Goal: Task Accomplishment & Management: Complete application form

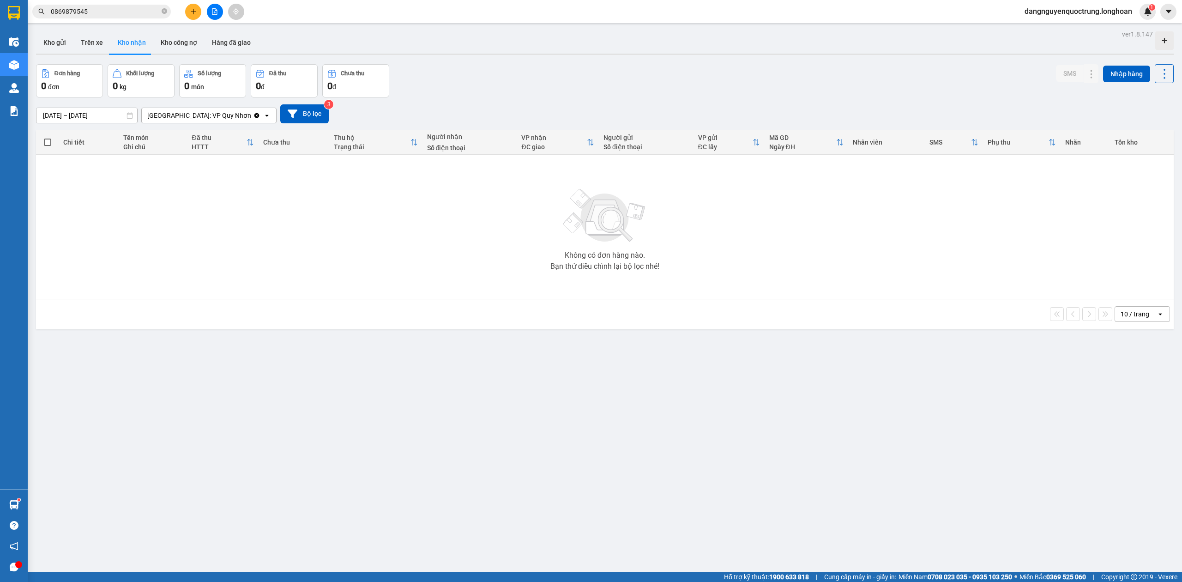
click at [627, 52] on div "Kho gửi Trên xe Kho nhận Kho công nợ Hàng đã giao" at bounding box center [605, 43] width 1138 height 24
click at [993, 428] on div "ver 1.8.147 Kho gửi Trên xe Kho nhận Kho công nợ Hàng đã giao Đơn hàng 0 đơn Kh…" at bounding box center [604, 319] width 1145 height 582
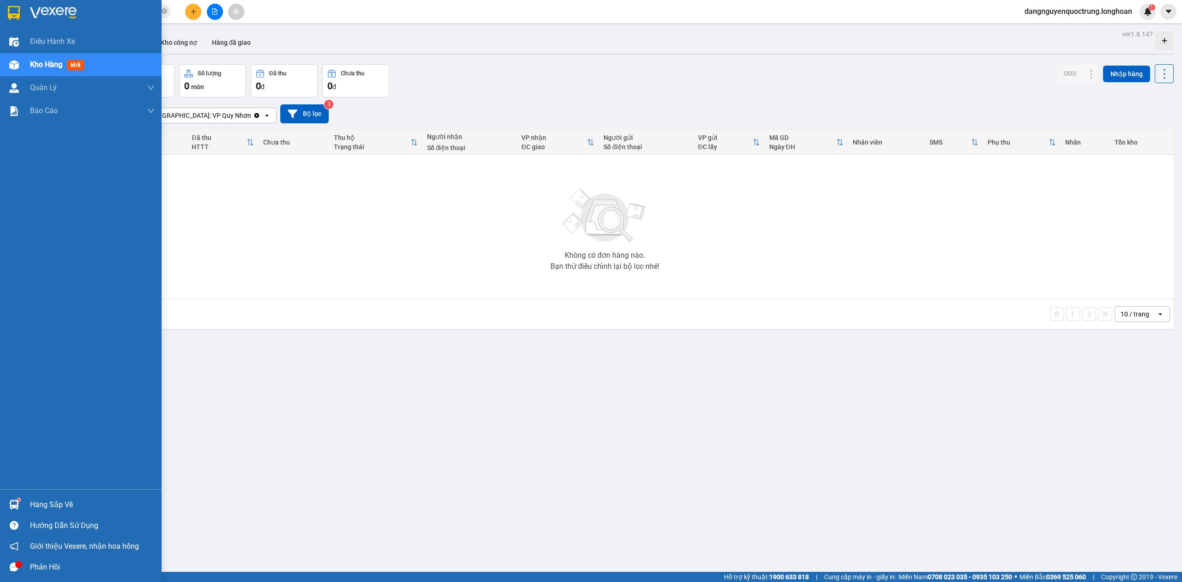
click at [16, 497] on div at bounding box center [14, 504] width 16 height 16
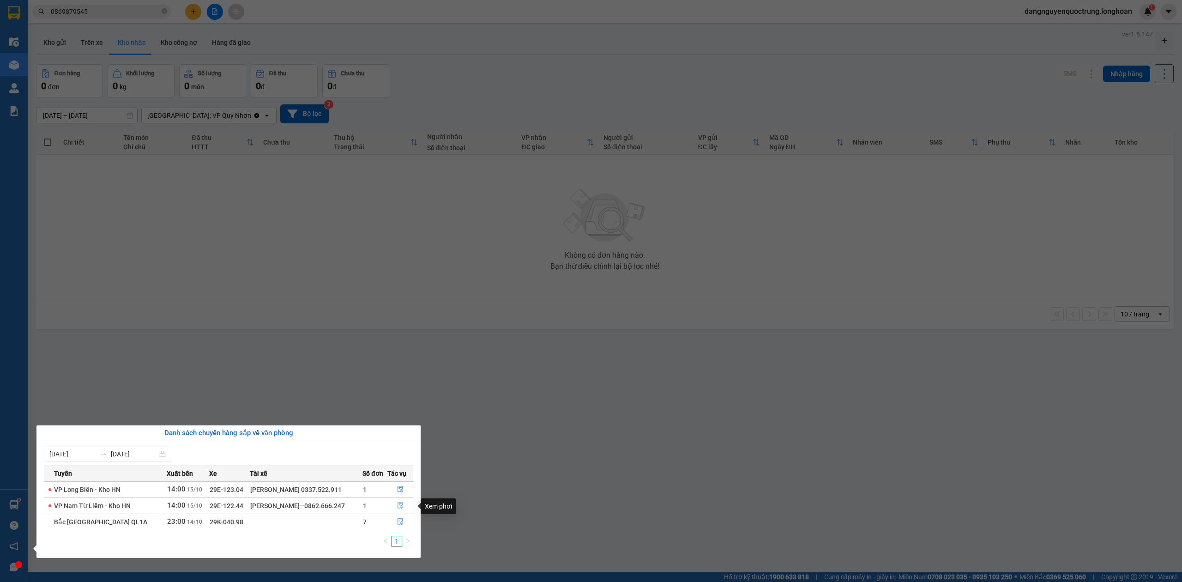
click at [402, 505] on icon "file-done" at bounding box center [400, 505] width 6 height 6
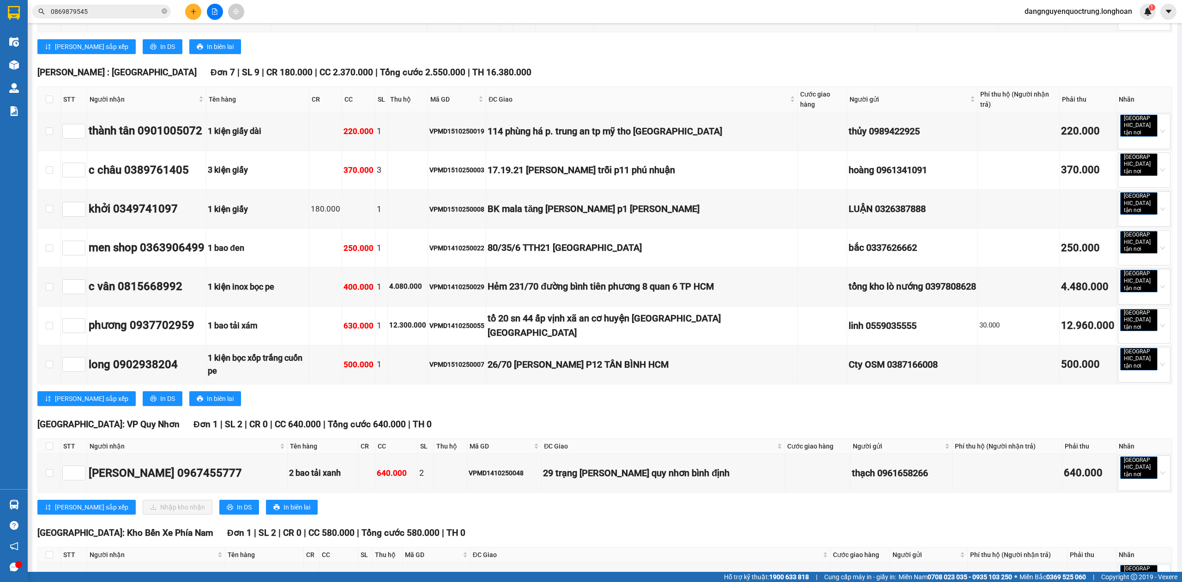
scroll to position [422, 0]
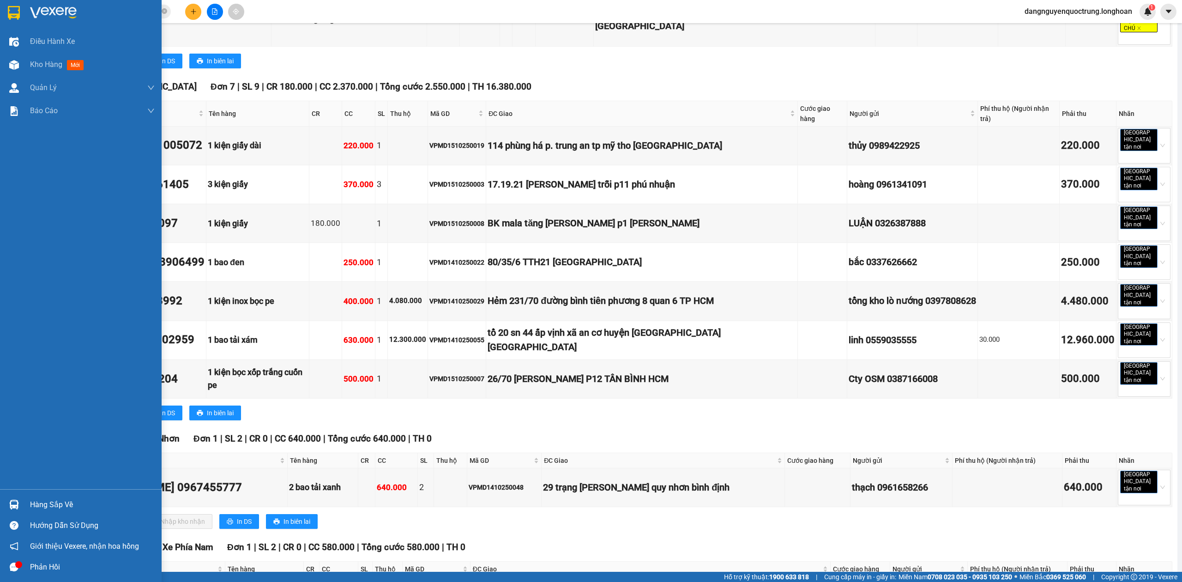
click at [16, 497] on div at bounding box center [14, 504] width 16 height 16
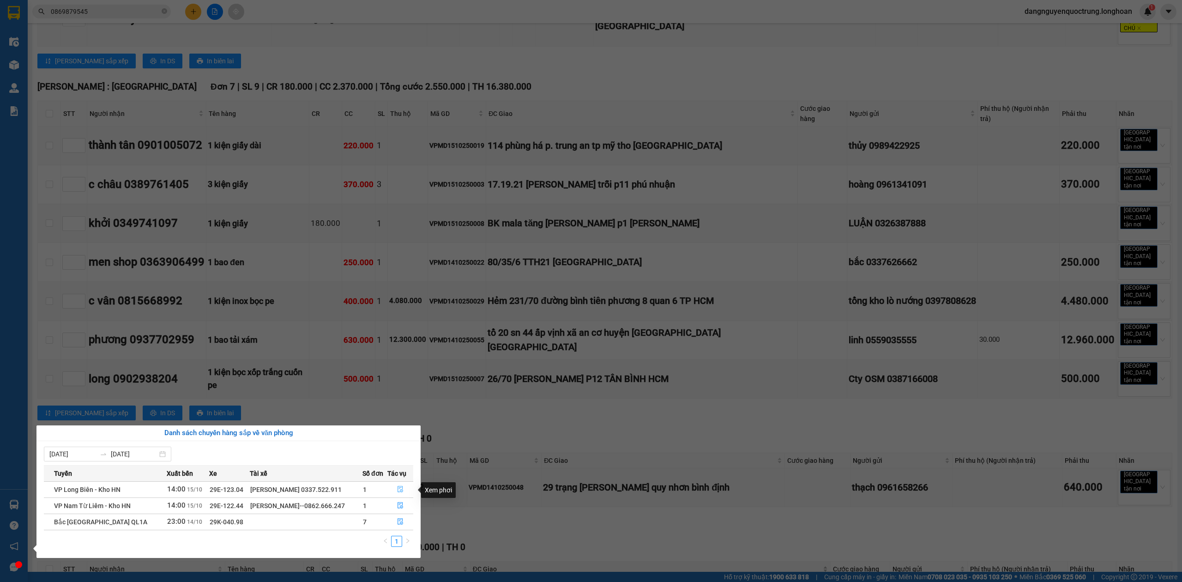
click at [398, 487] on icon "file-done" at bounding box center [401, 489] width 6 height 6
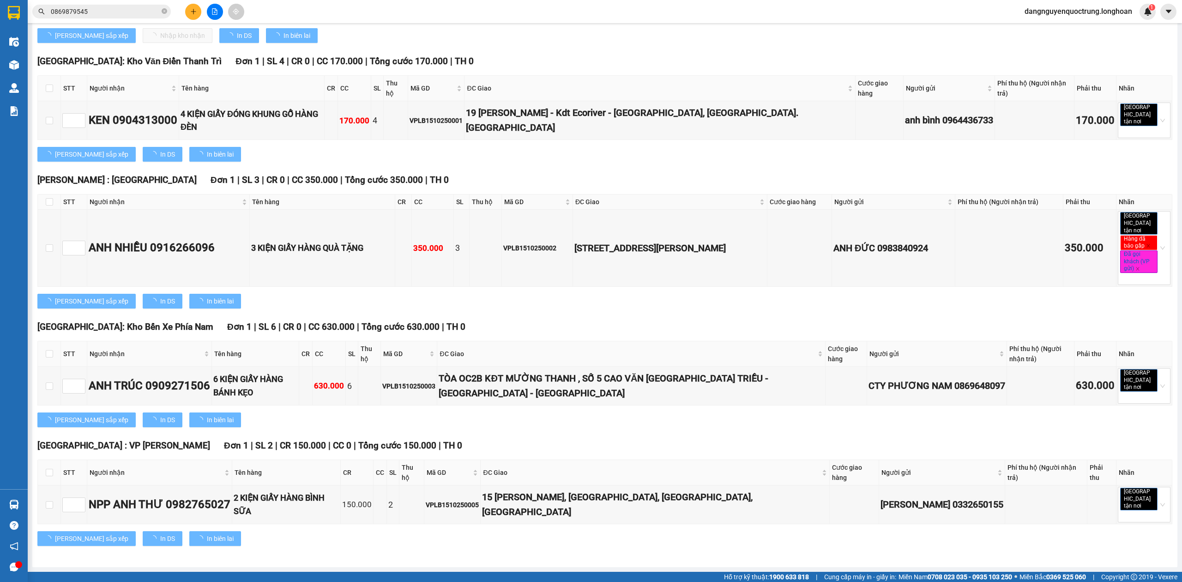
scroll to position [48, 0]
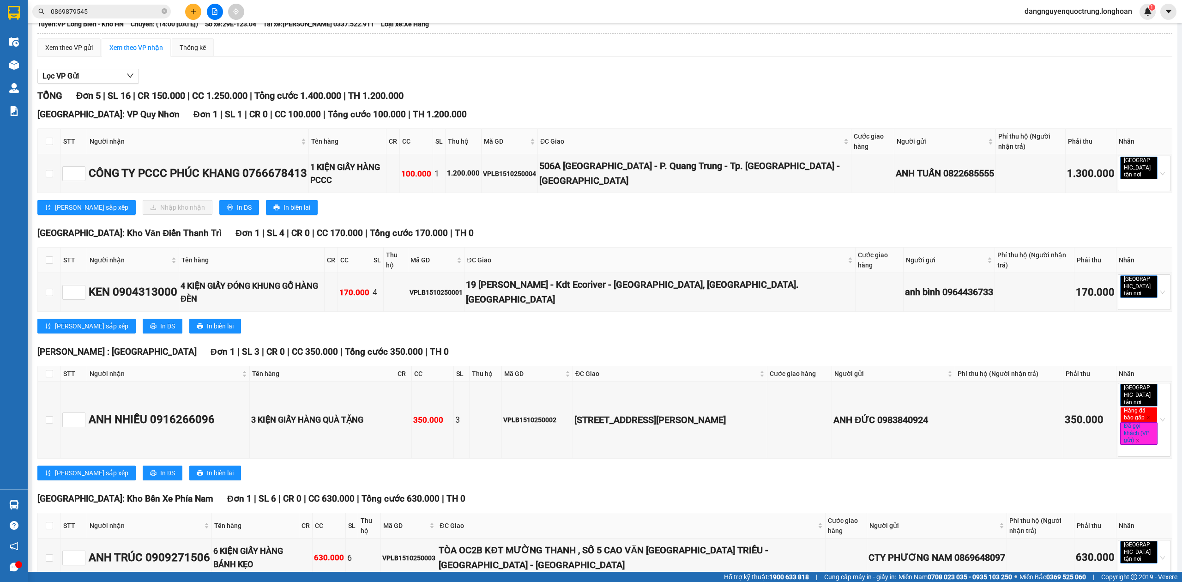
click at [593, 314] on div "[GEOGRAPHIC_DATA]: Kho Văn Điển [GEOGRAPHIC_DATA] 1 | SL 4 | CR 0 | CC 170.000 …" at bounding box center [604, 283] width 1135 height 114
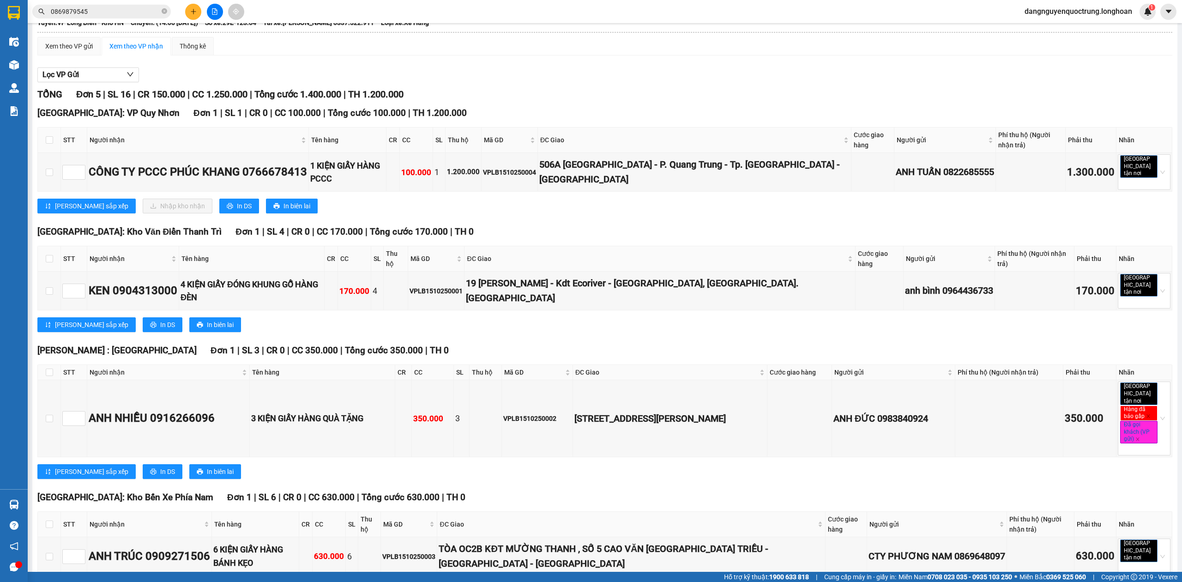
scroll to position [0, 0]
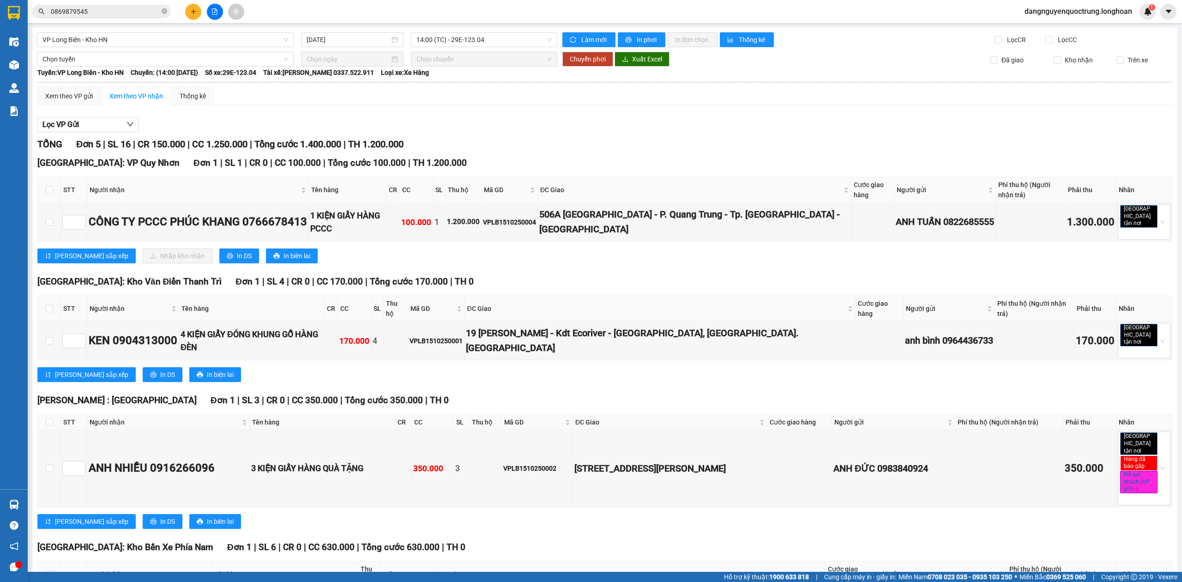
click at [457, 248] on div "[PERSON_NAME] sắp xếp Nhập kho nhận In DS In biên lai" at bounding box center [604, 255] width 1135 height 15
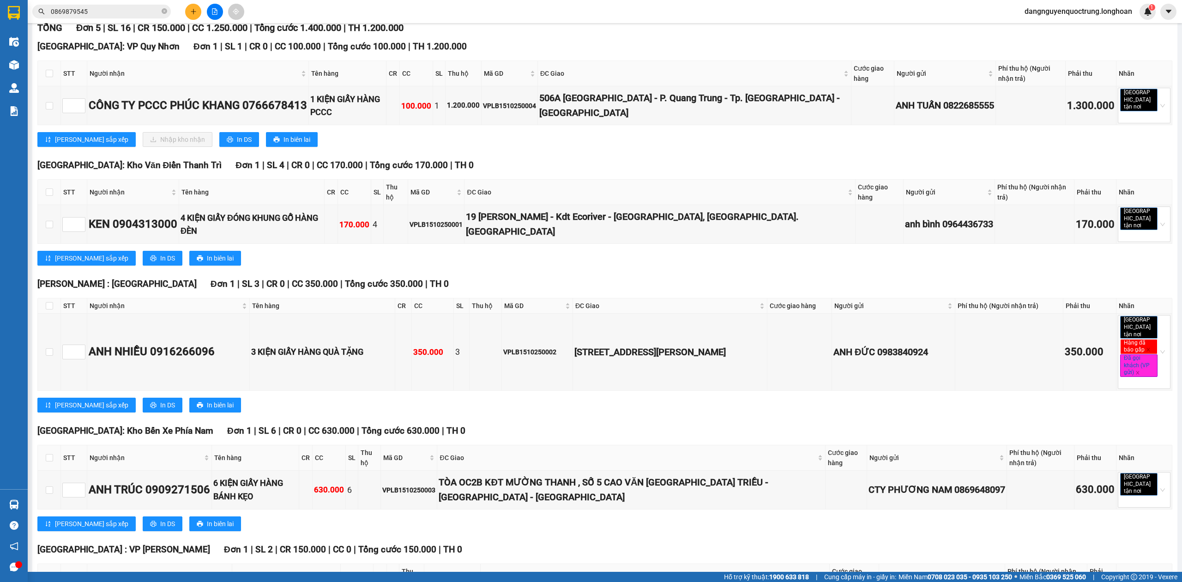
scroll to position [173, 0]
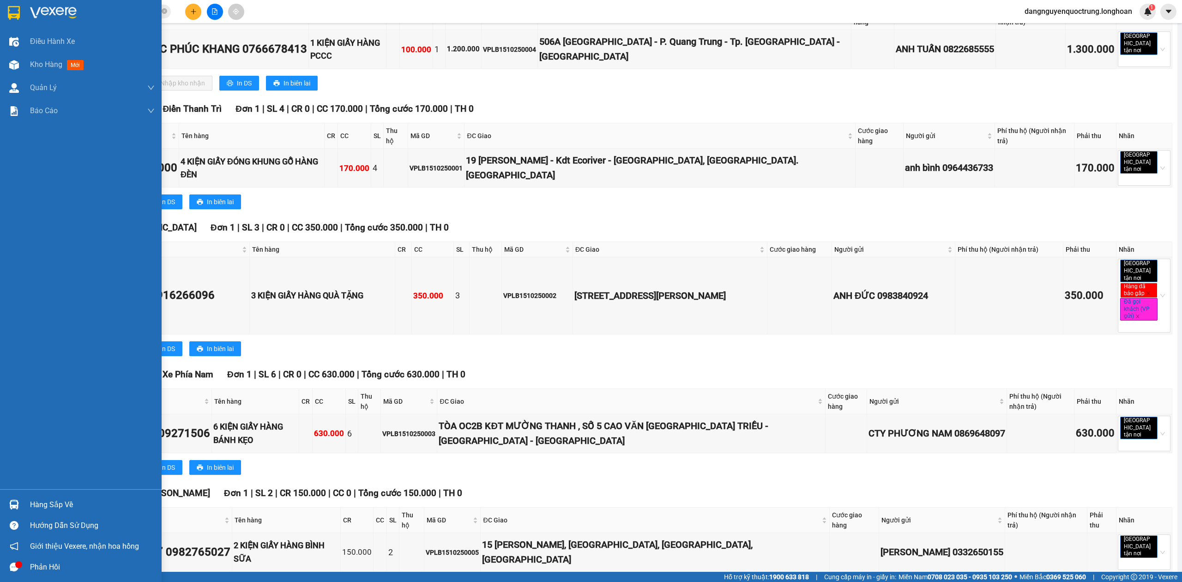
click at [4, 505] on div "Hàng sắp về" at bounding box center [81, 504] width 162 height 21
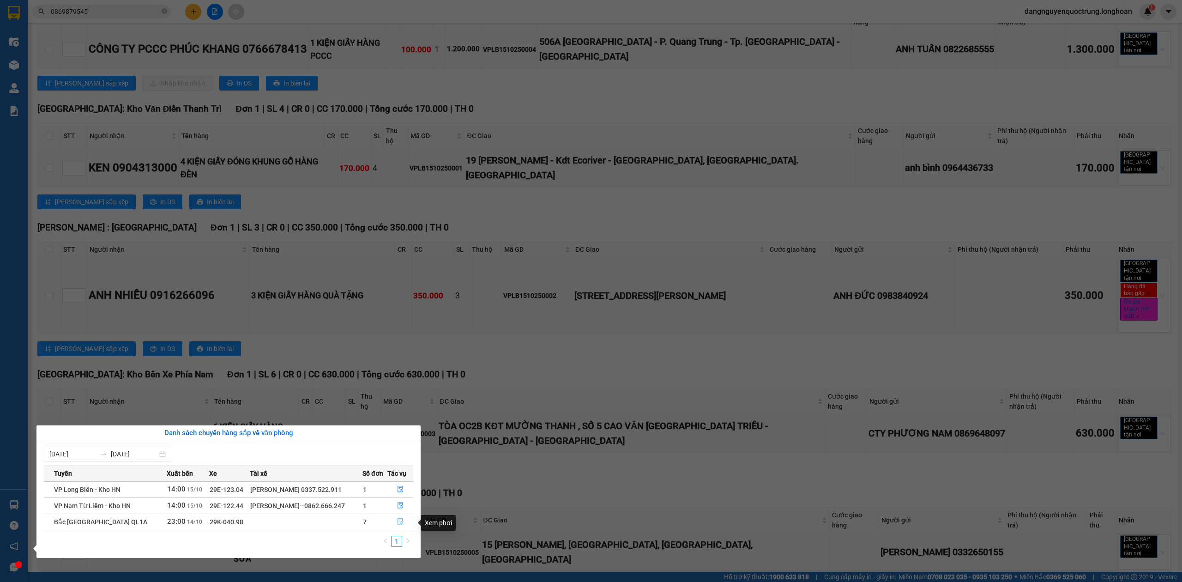
click at [399, 523] on icon "file-done" at bounding box center [400, 521] width 6 height 6
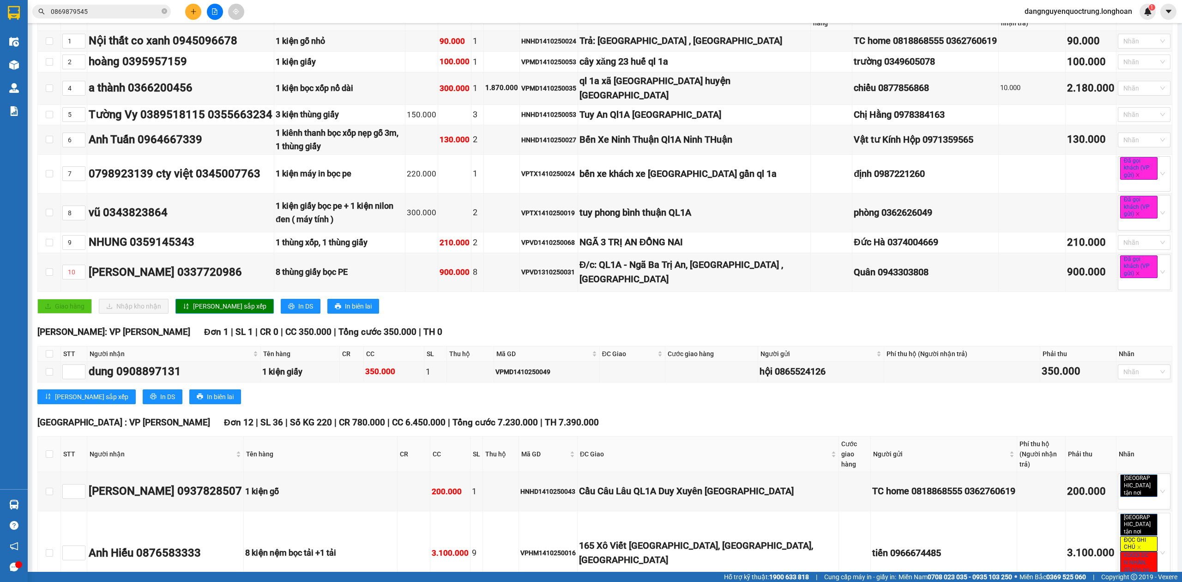
scroll to position [1869, 0]
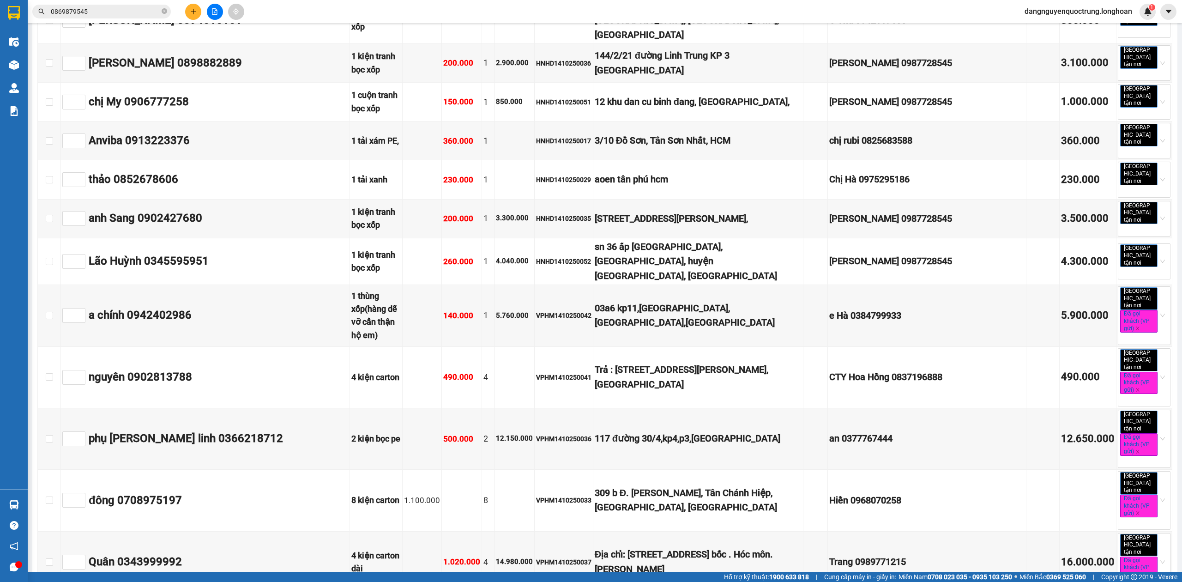
type input "[DATE]"
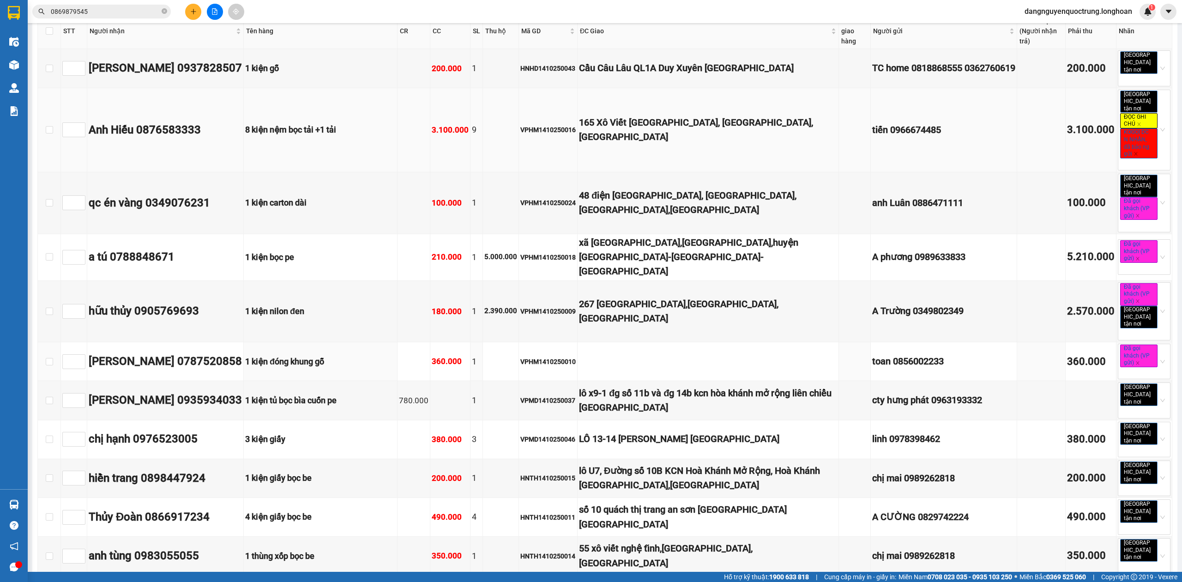
scroll to position [326, 0]
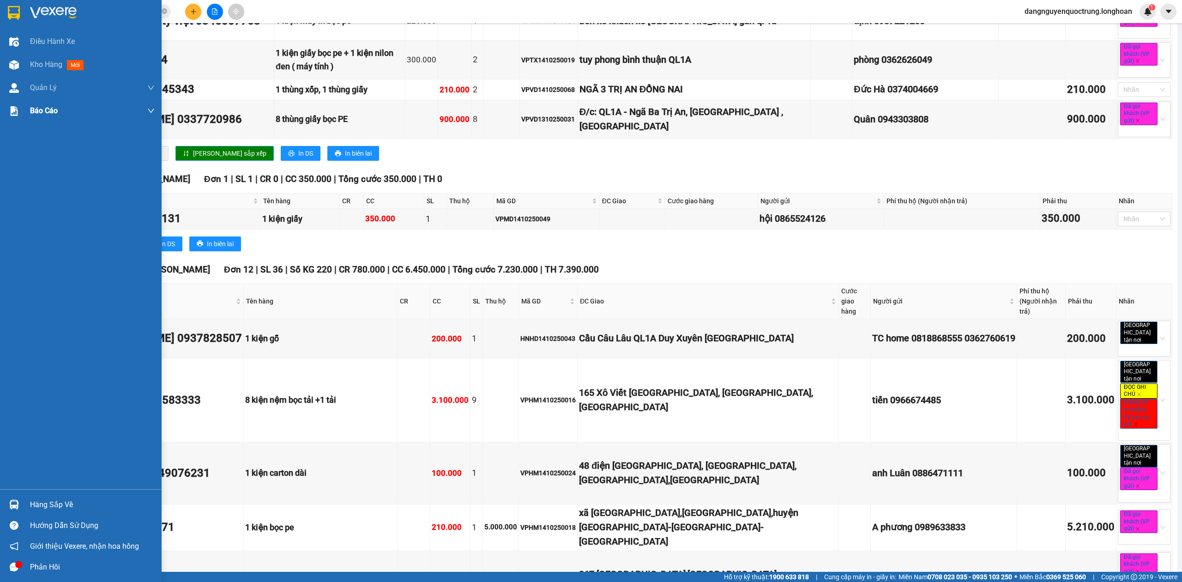
drag, startPoint x: 12, startPoint y: 8, endPoint x: 145, endPoint y: 112, distance: 168.1
click at [12, 9] on img at bounding box center [14, 13] width 12 height 14
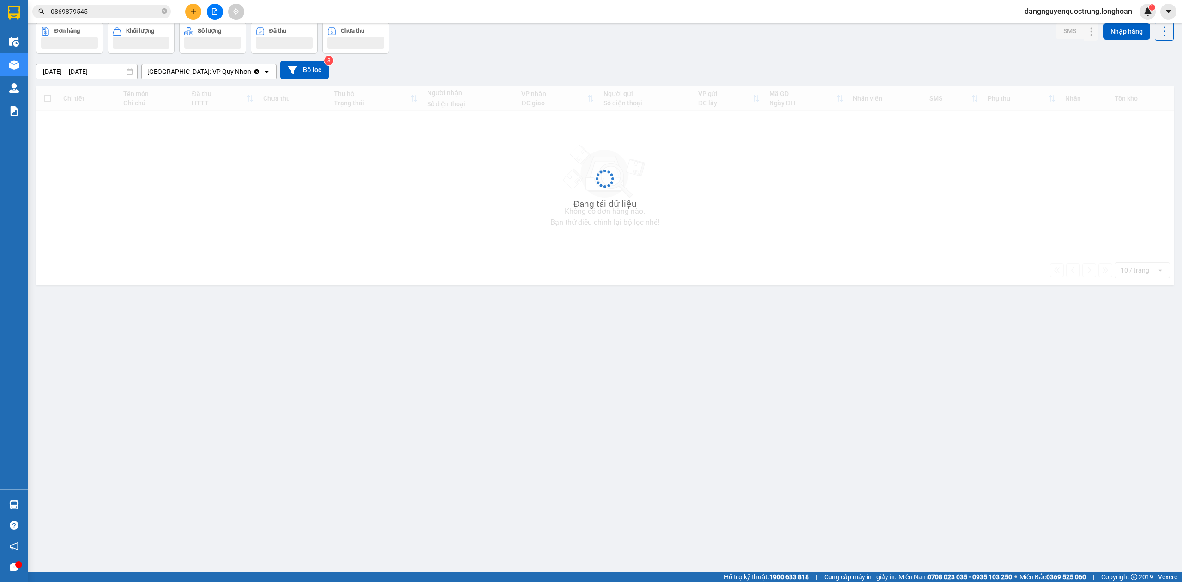
scroll to position [42, 0]
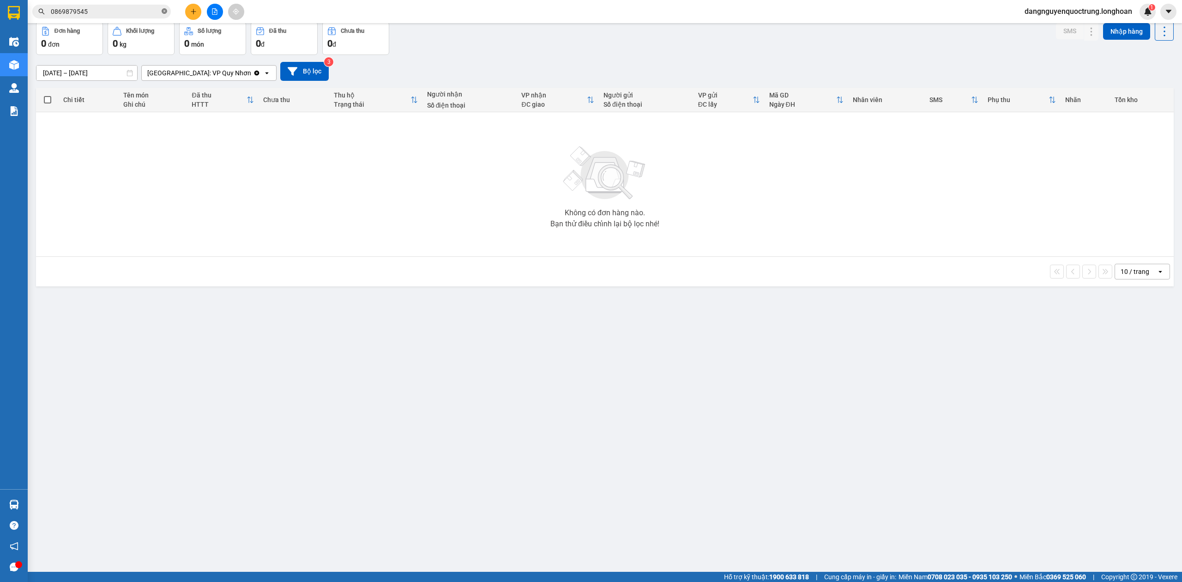
click at [165, 7] on span at bounding box center [165, 11] width 6 height 9
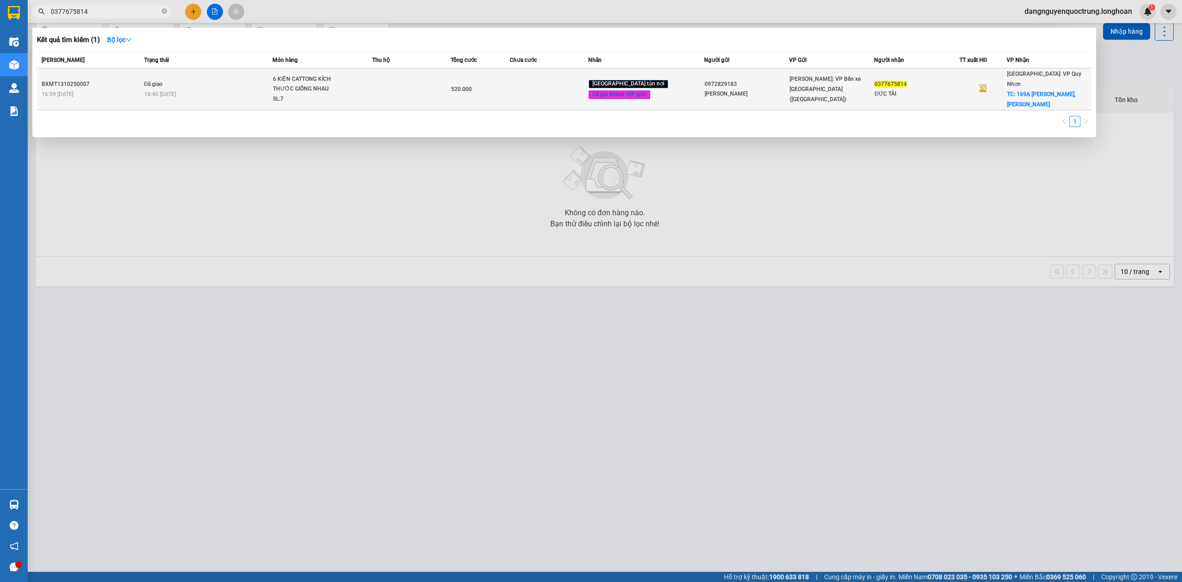
type input "0377675814"
click at [169, 79] on td "Đã giao 18:40 [DATE]" at bounding box center [207, 89] width 131 height 42
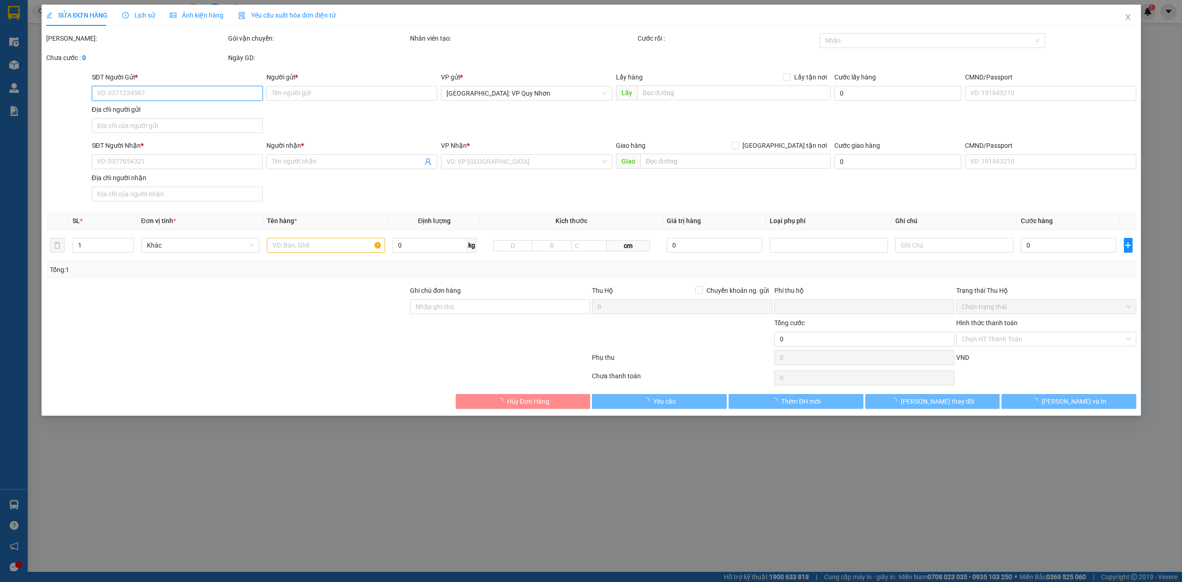
type input "0972829183"
type input "[PERSON_NAME]"
type input "0377675814"
type input "ĐỨC TÀI"
checkbox input "true"
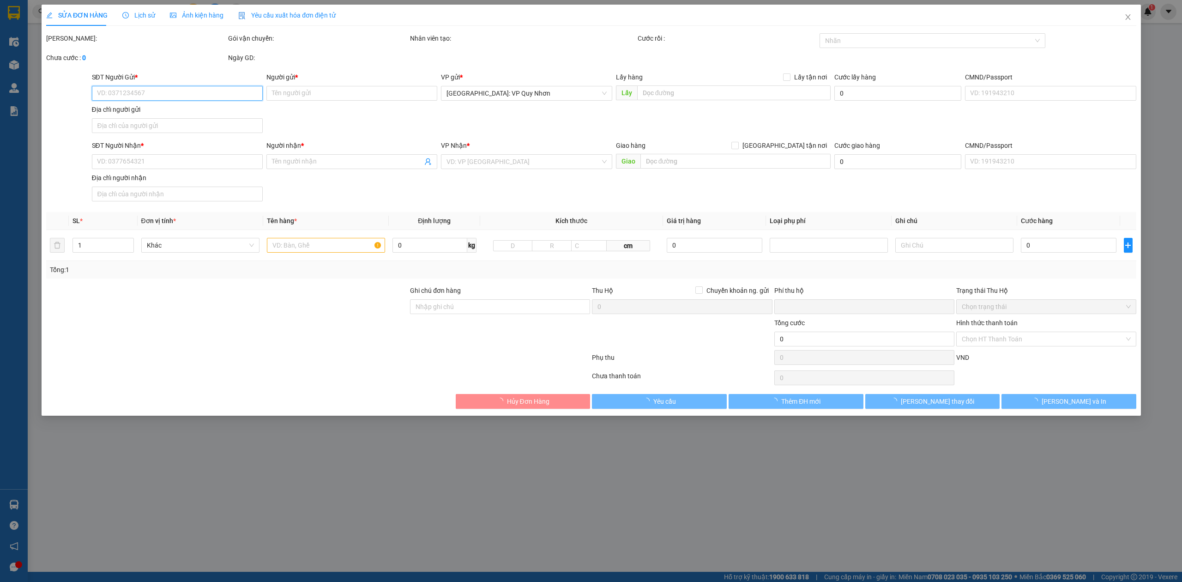
type input "169A [PERSON_NAME],[GEOGRAPHIC_DATA],[GEOGRAPHIC_DATA]"
type input "HÀNG DỄ VỠ NHẸ TAY NHẬN NGUYÊN KIỆN GIAO NGUYÊN KIỆN, HƯ VỠ K ĐỀN"
type input "0"
type input "520.000"
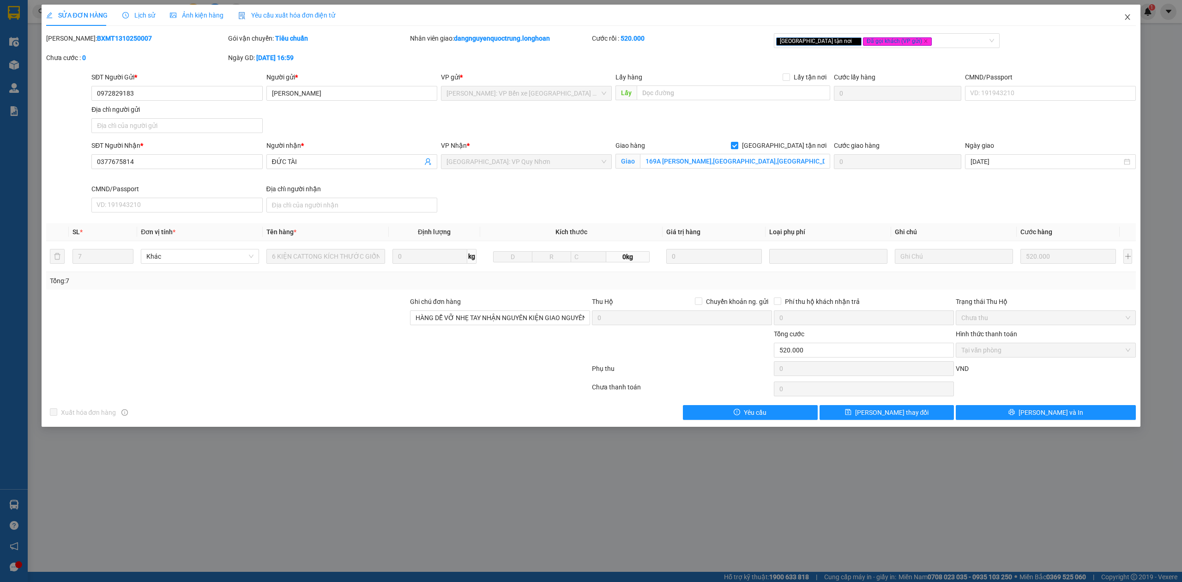
click at [1128, 15] on icon "close" at bounding box center [1127, 16] width 7 height 7
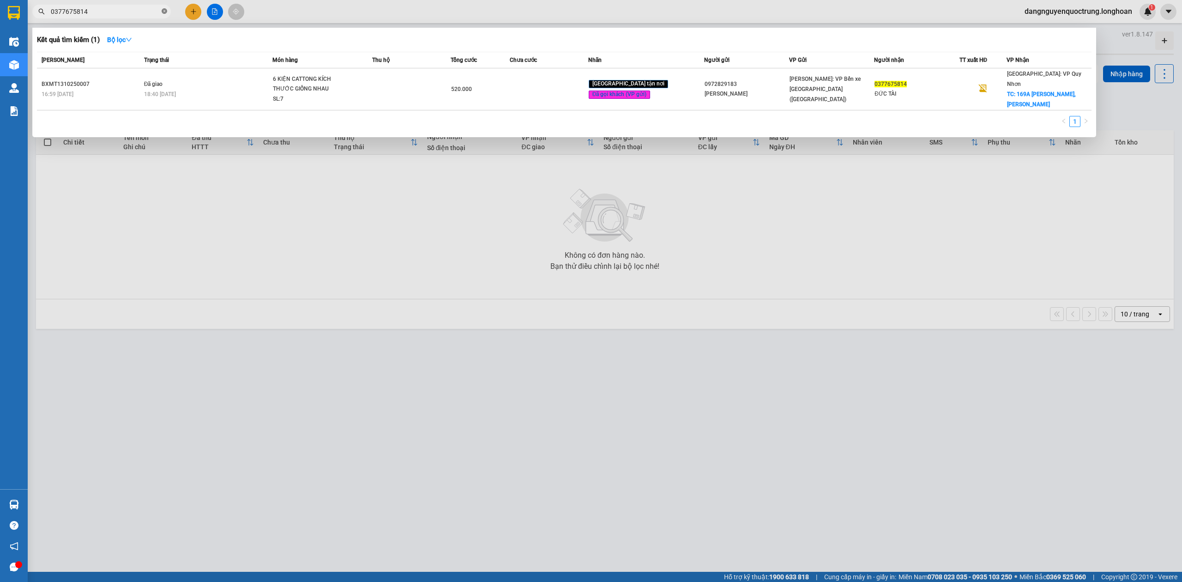
click at [163, 10] on icon "close-circle" at bounding box center [165, 11] width 6 height 6
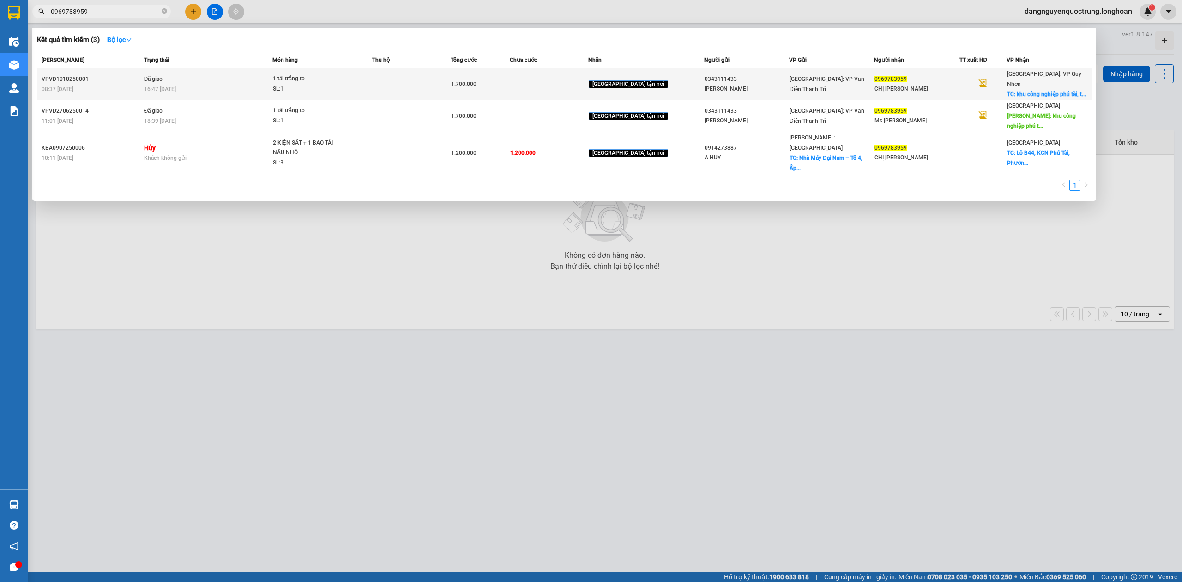
type input "0969783959"
click at [289, 84] on div "SL: 1" at bounding box center [307, 89] width 69 height 10
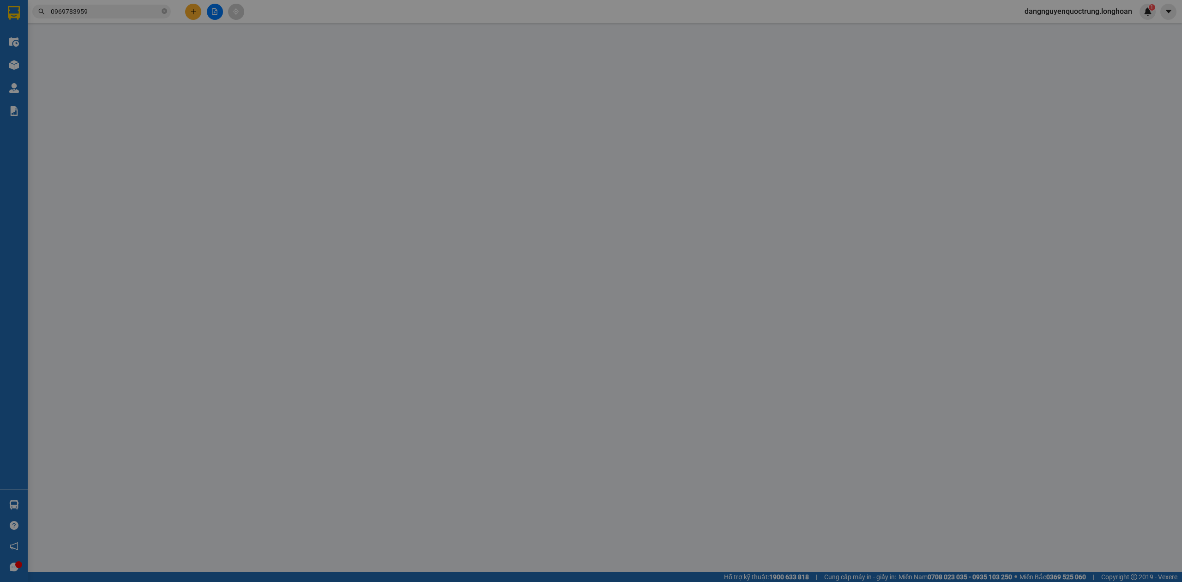
type input "0343111433"
type input "[PERSON_NAME]"
type input "0969783959"
type input "CHỊ [PERSON_NAME]"
checkbox input "true"
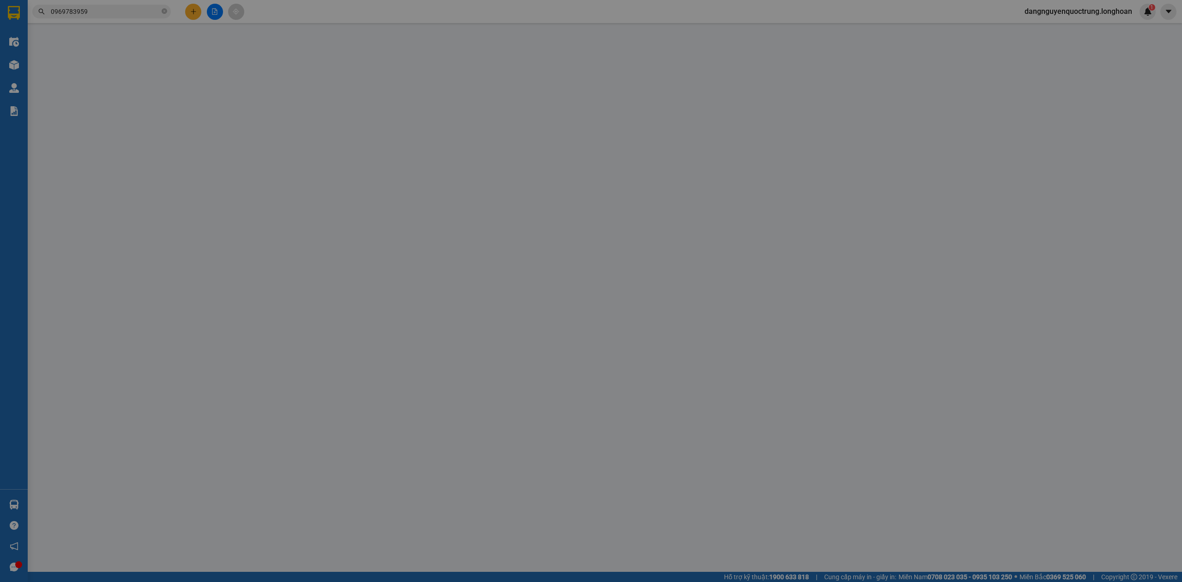
type input "khu công nghiệp [GEOGRAPHIC_DATA], [GEOGRAPHIC_DATA], tỉnh [GEOGRAPHIC_DATA]"
type input "0"
type input "1.700.000"
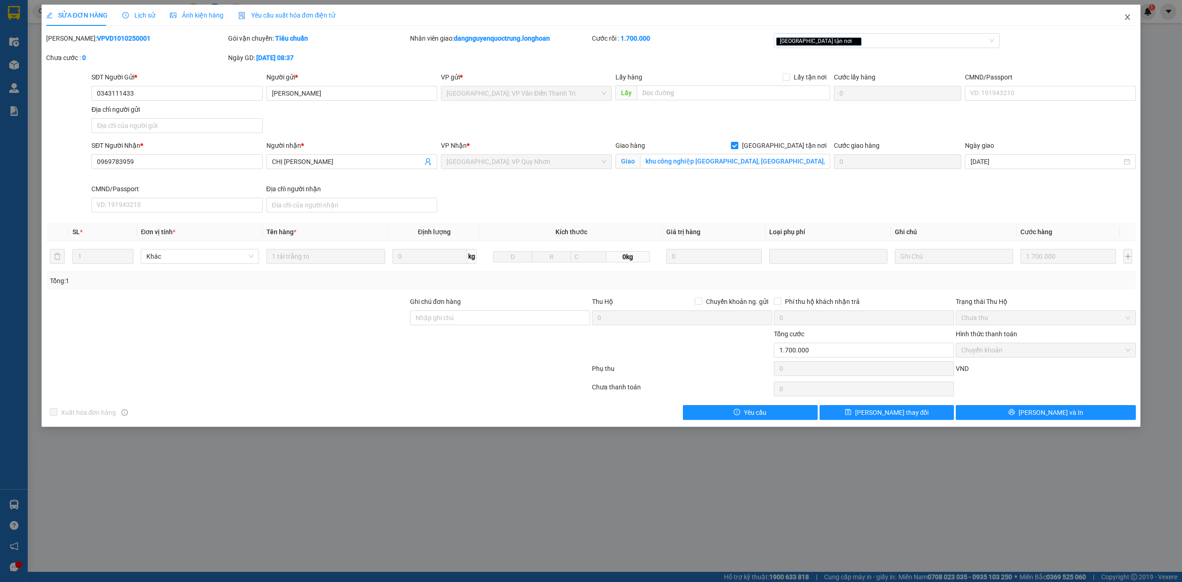
click at [1132, 11] on span "Close" at bounding box center [1128, 18] width 26 height 26
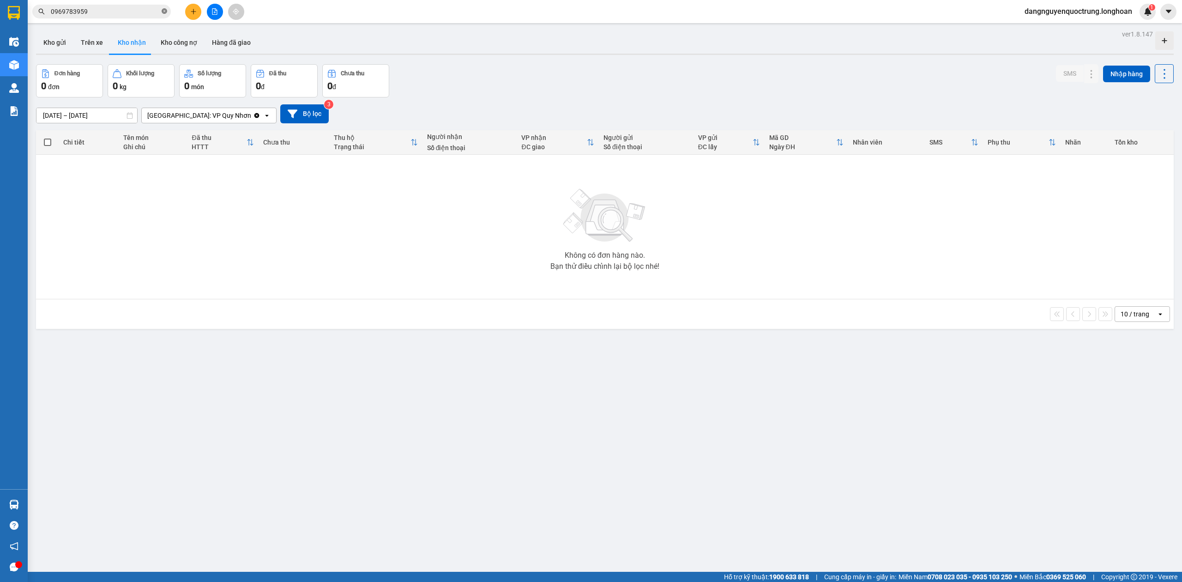
click at [163, 10] on icon "close-circle" at bounding box center [165, 11] width 6 height 6
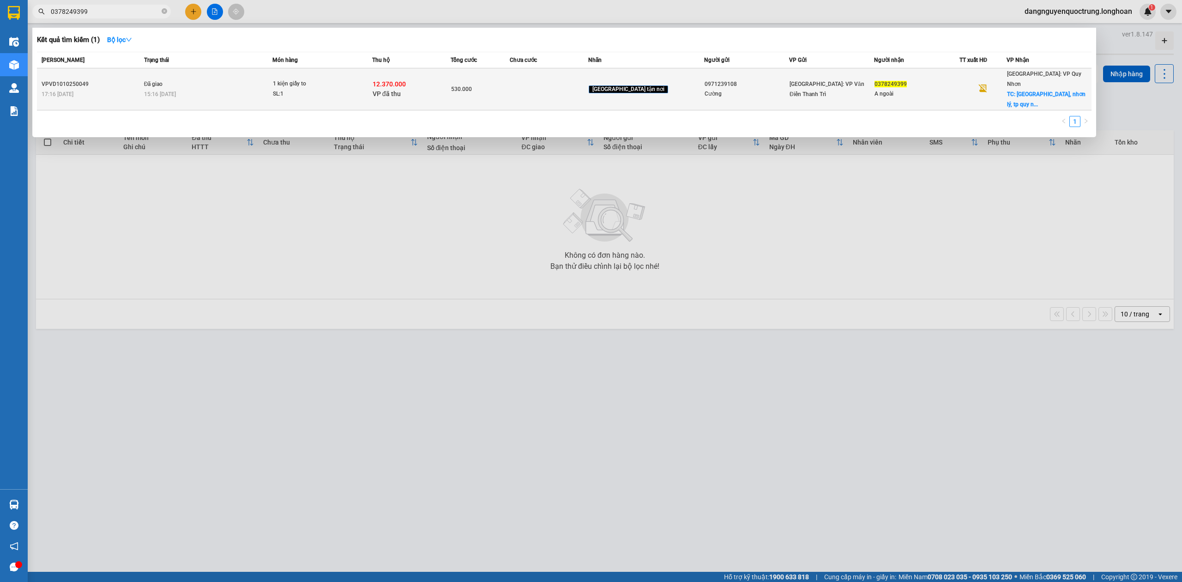
type input "0378249399"
click at [220, 72] on td "Đã giao 15:16 [DATE]" at bounding box center [207, 89] width 131 height 42
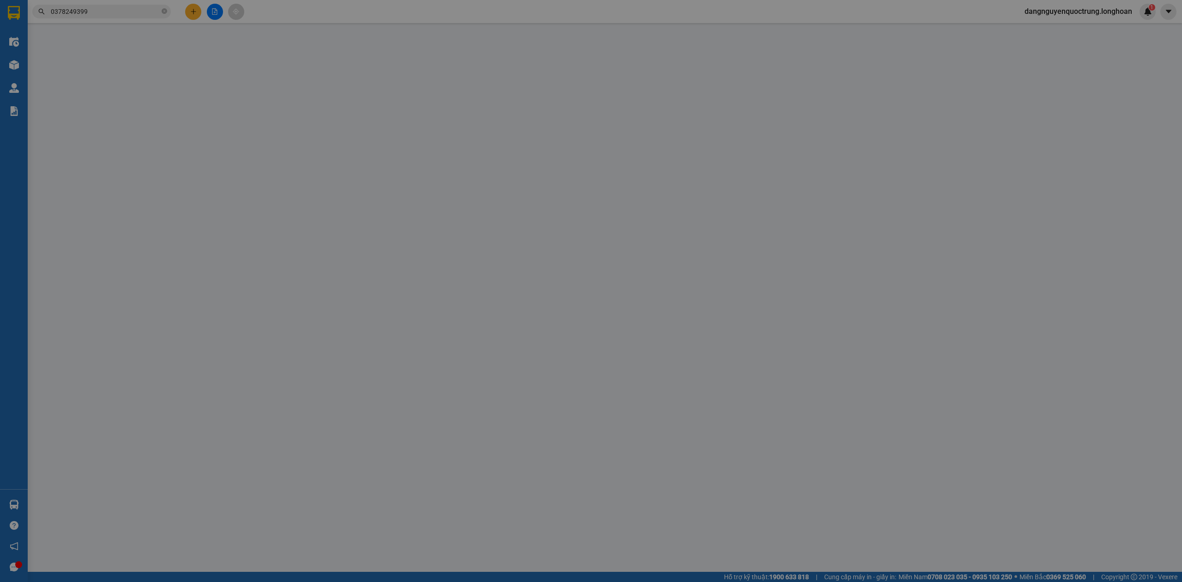
type input "0971239108"
type input "Cường"
type input "0378249399"
type input "A ngoài"
checkbox input "true"
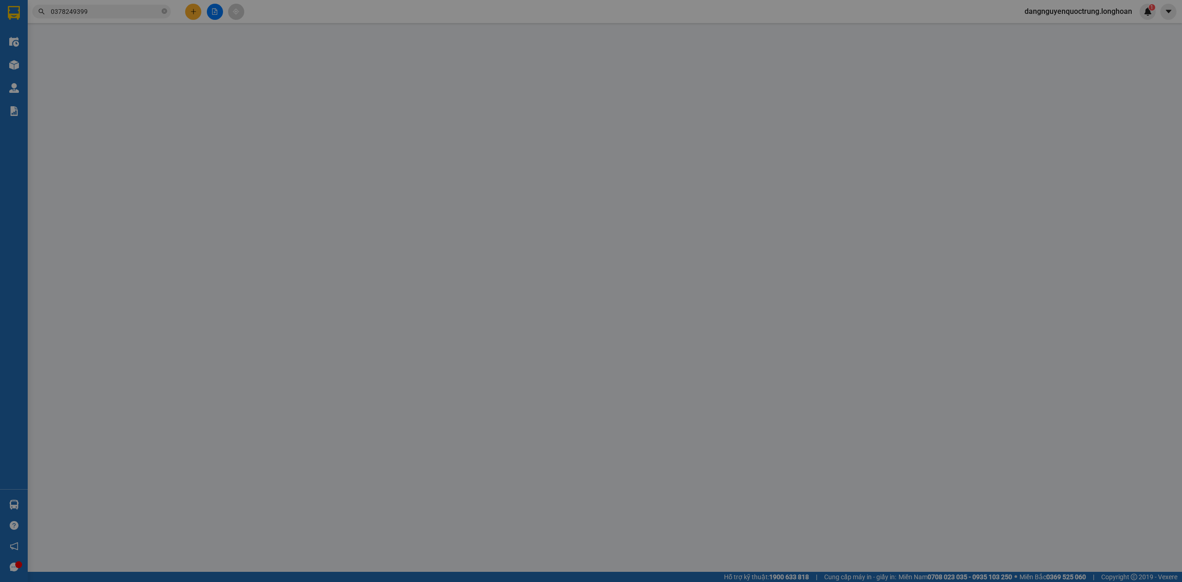
type input "[GEOGRAPHIC_DATA], nhơn lý, [GEOGRAPHIC_DATA]"
checkbox input "true"
type input "12.370.000"
type input "30.000"
type input "530.000"
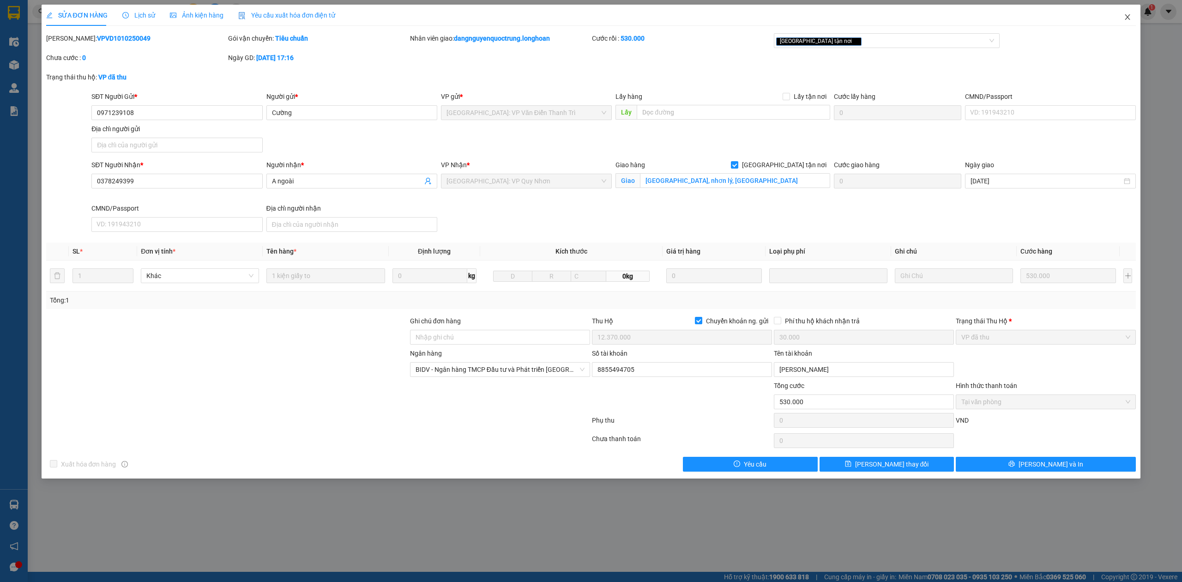
click at [1129, 22] on span "Close" at bounding box center [1128, 18] width 26 height 26
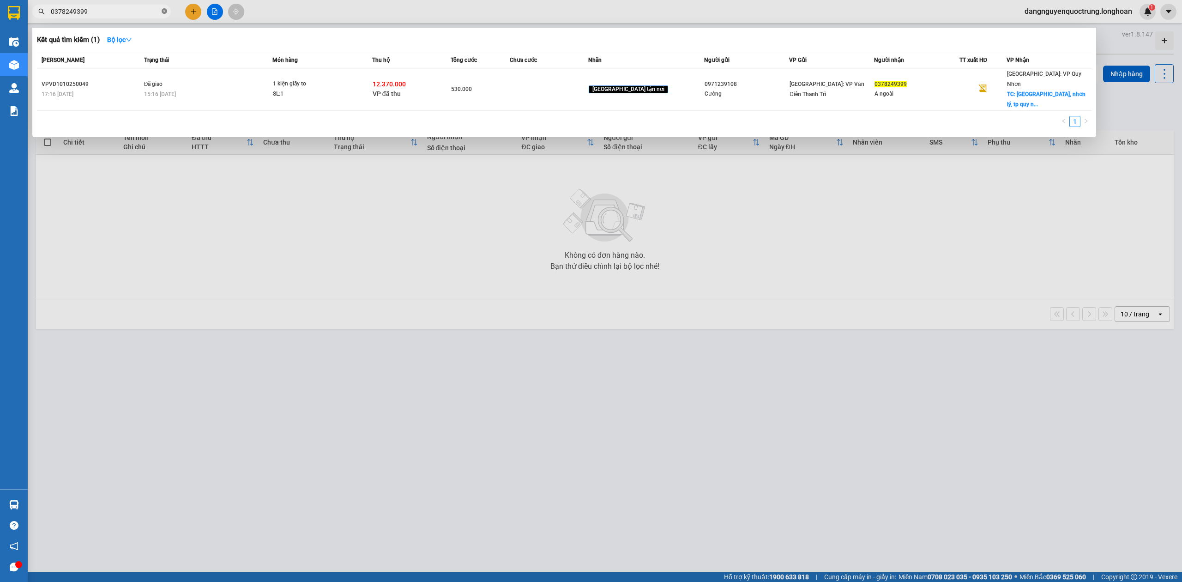
click at [164, 10] on icon "close-circle" at bounding box center [165, 11] width 6 height 6
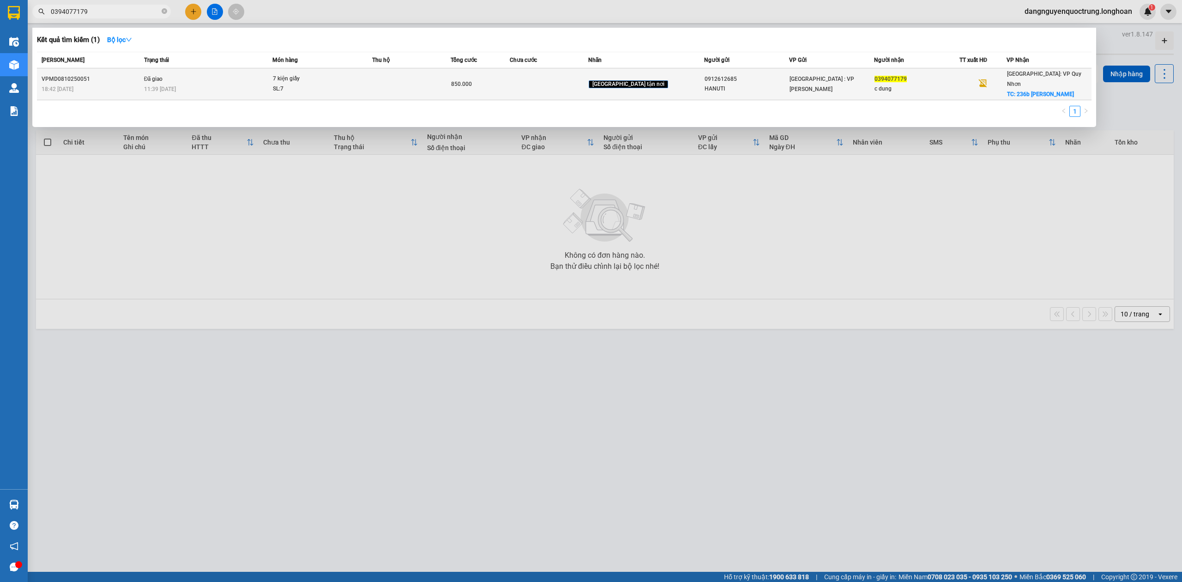
type input "0394077179"
click at [250, 78] on td "Đã giao 11:39 [DATE]" at bounding box center [207, 84] width 131 height 32
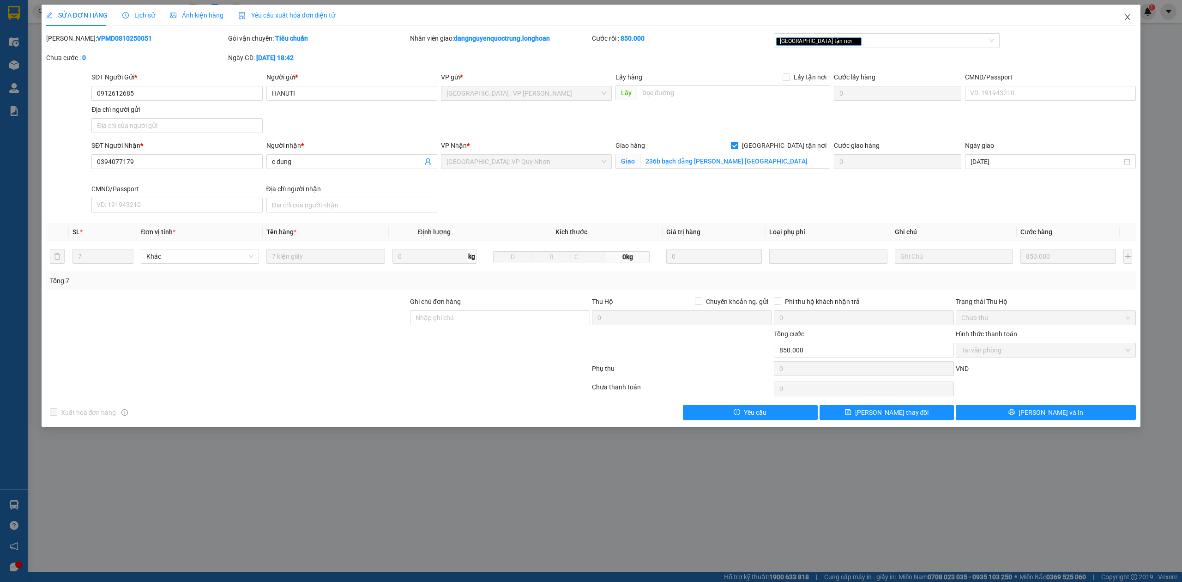
click at [1129, 15] on icon "close" at bounding box center [1127, 16] width 7 height 7
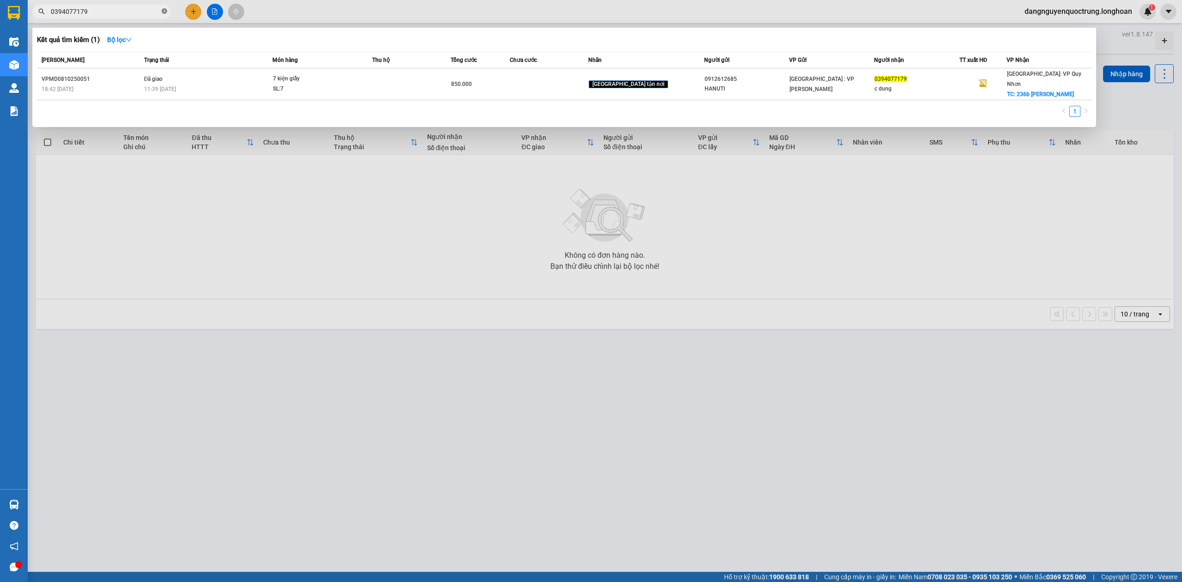
click at [162, 9] on icon "close-circle" at bounding box center [165, 11] width 6 height 6
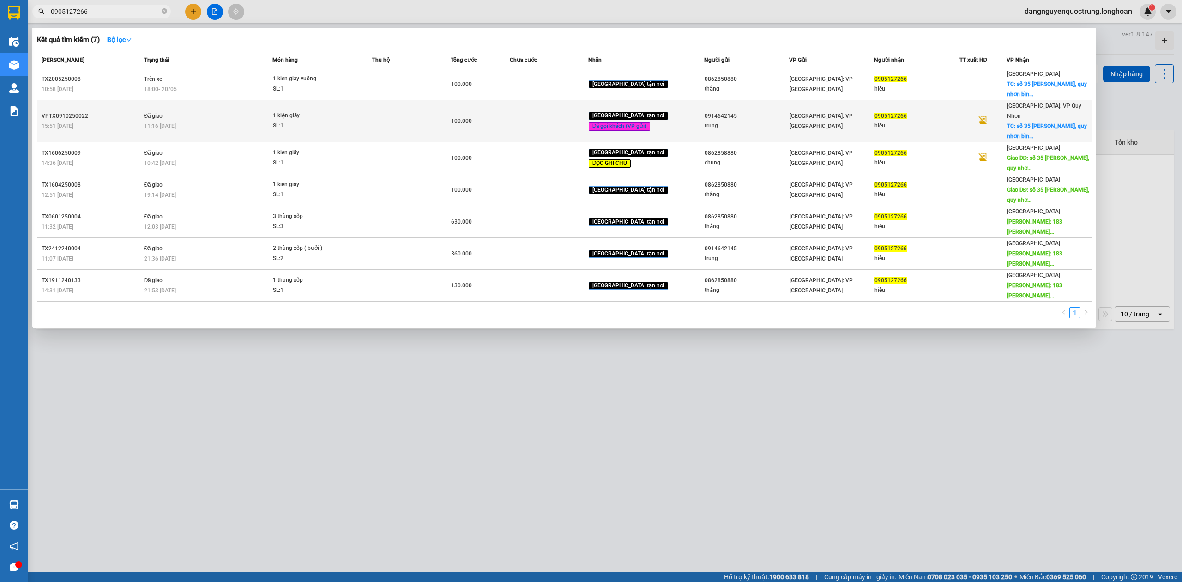
type input "0905127266"
click at [261, 100] on td "Đã giao 11:16 [DATE]" at bounding box center [207, 121] width 131 height 42
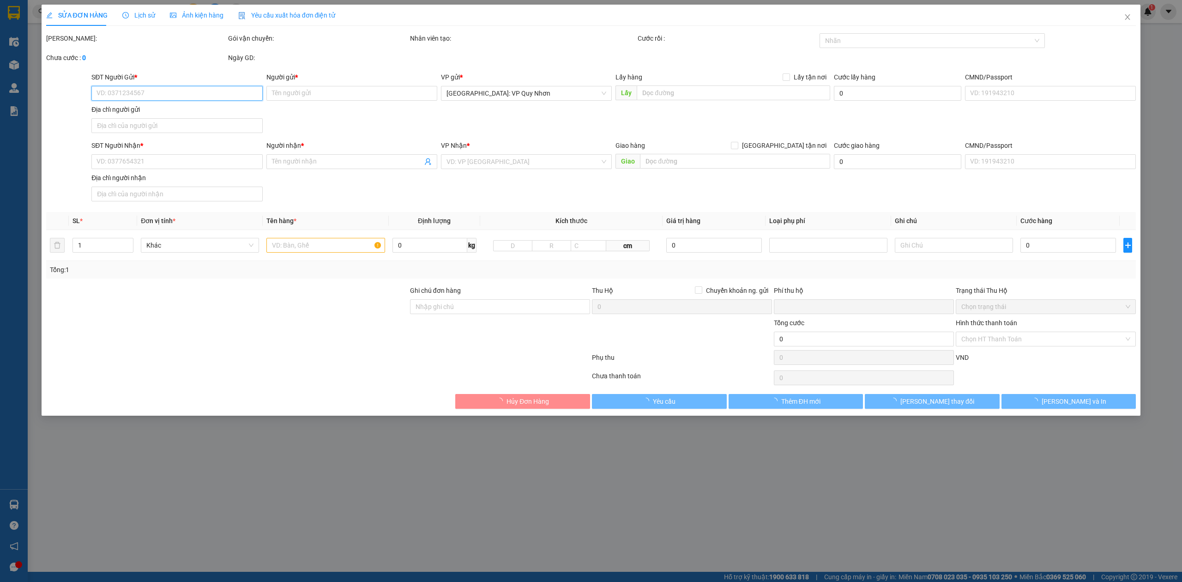
type input "0914642145"
type input "trung"
type input "0905127266"
type input "hiếu"
checkbox input "true"
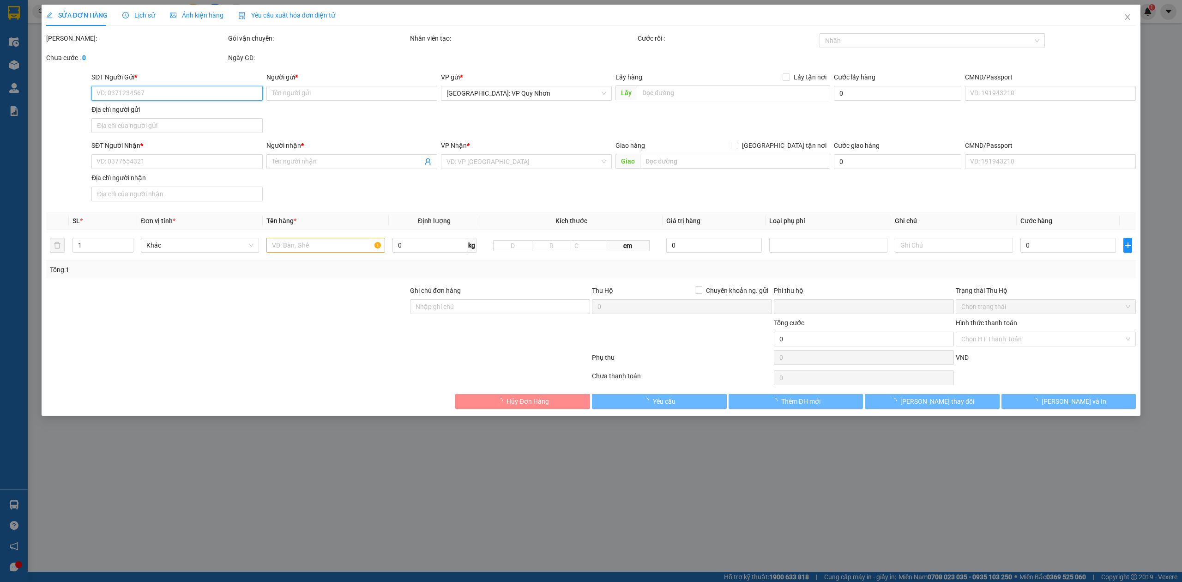
type input "số 35 [PERSON_NAME], quy nhơn bình định"
type input "nhận nguyên kiện bể vỡ không đền"
type input "0"
type input "100.000"
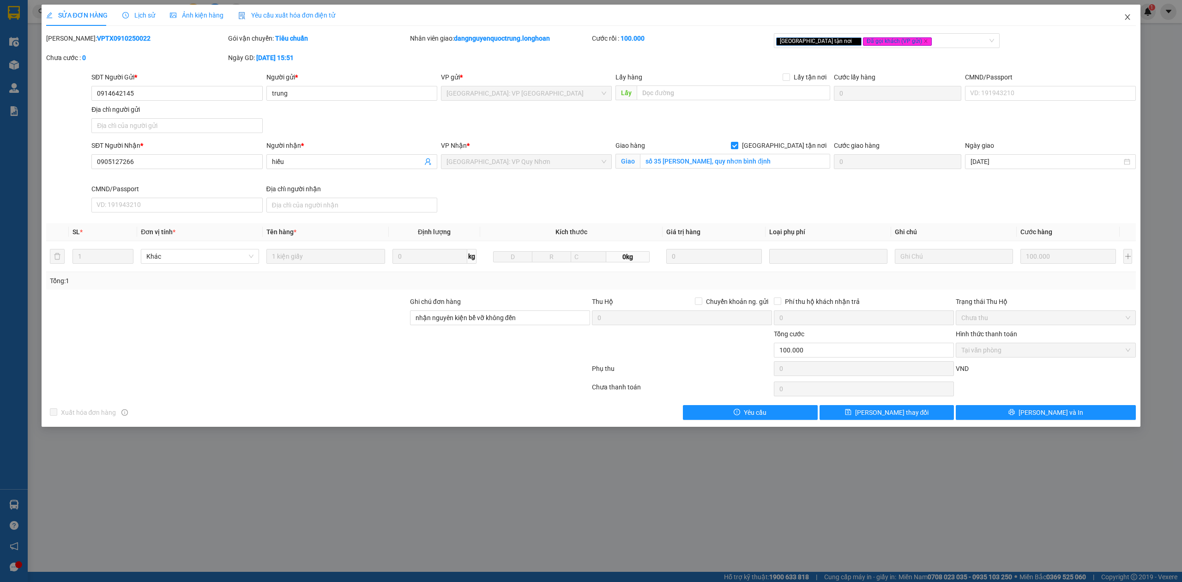
click at [1135, 18] on span "Close" at bounding box center [1128, 18] width 26 height 26
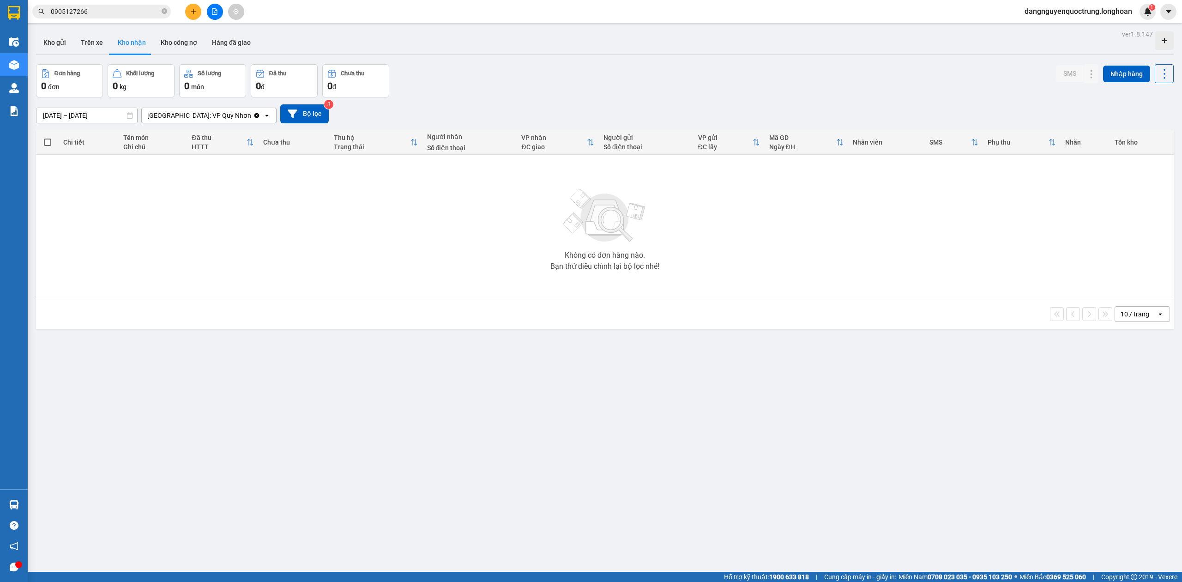
click at [160, 13] on span "0905127266" at bounding box center [101, 12] width 139 height 14
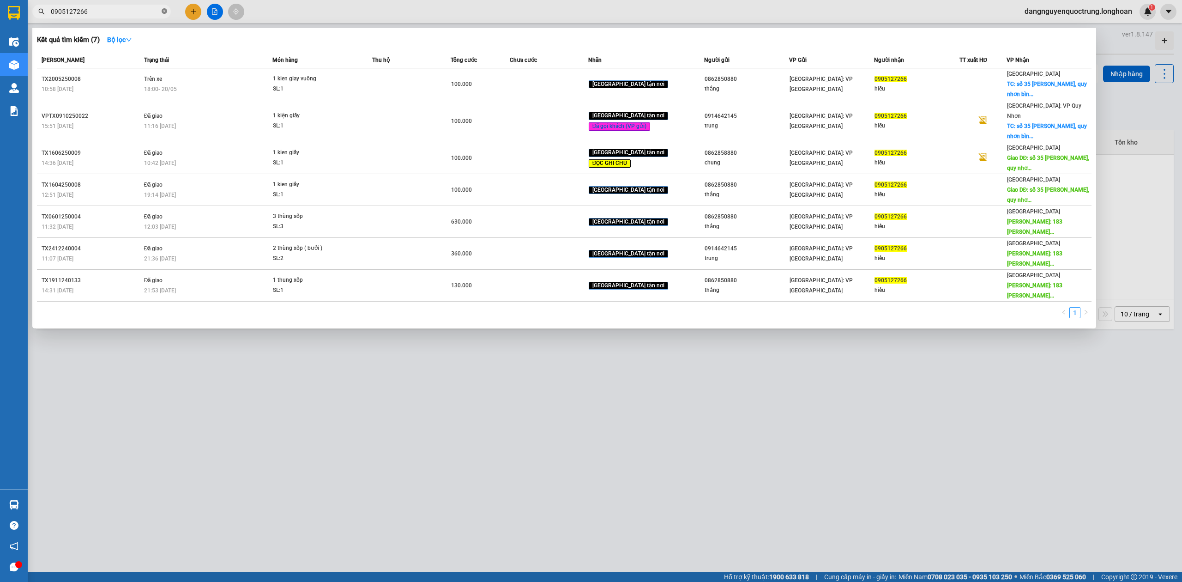
click at [163, 12] on icon "close-circle" at bounding box center [165, 11] width 6 height 6
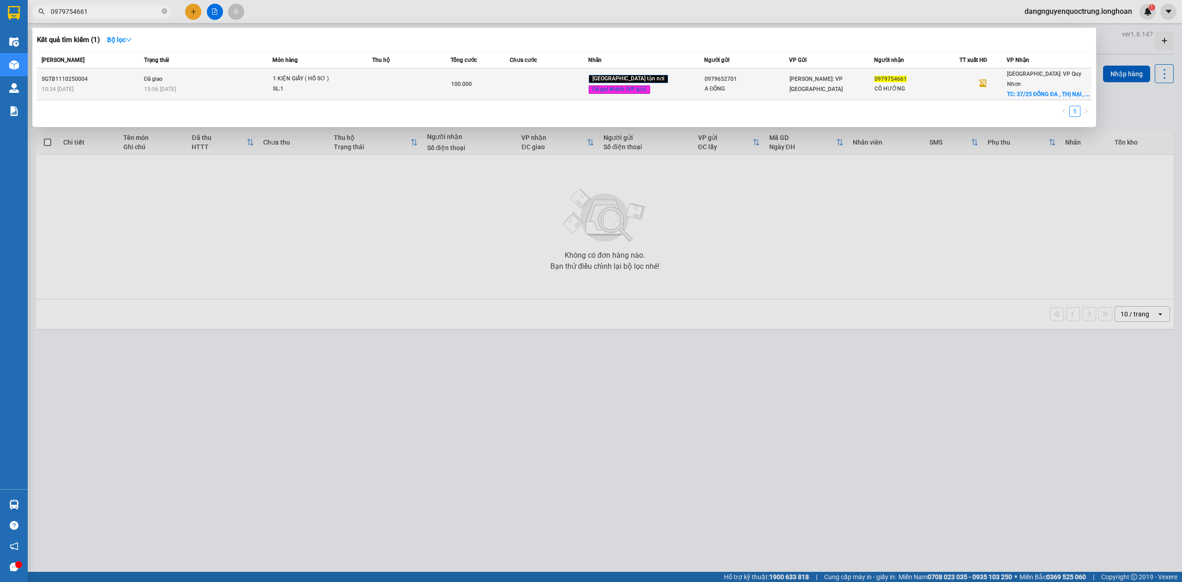
type input "0979754661"
click at [423, 77] on td at bounding box center [411, 84] width 78 height 32
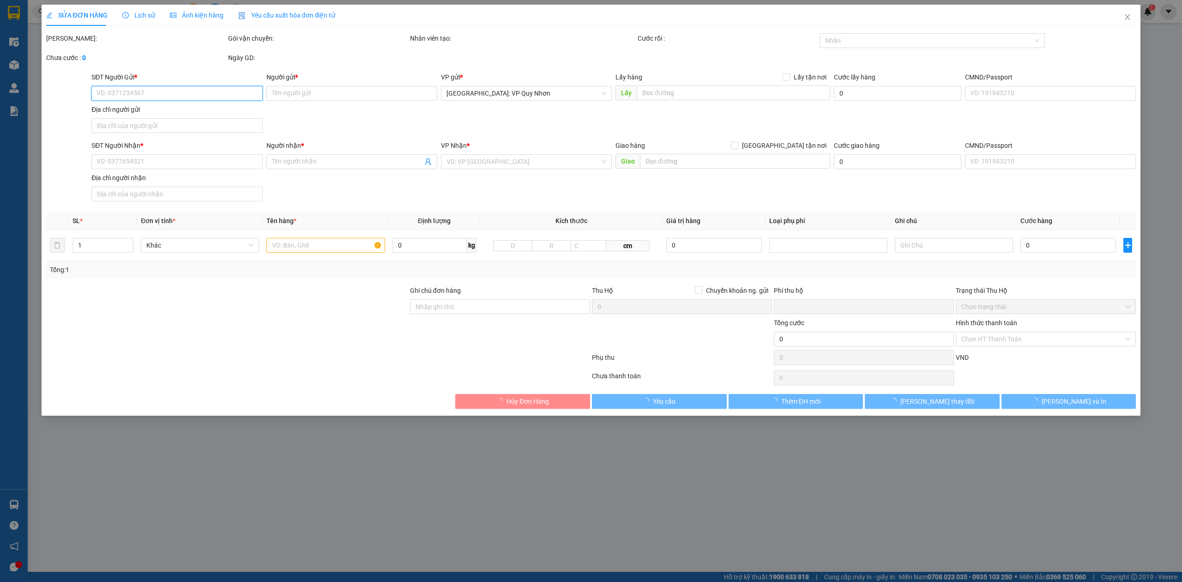
type input "0979652701"
type input "A ĐÔNG"
type input "0979754661"
type input "CÔ HƯỞNG"
checkbox input "true"
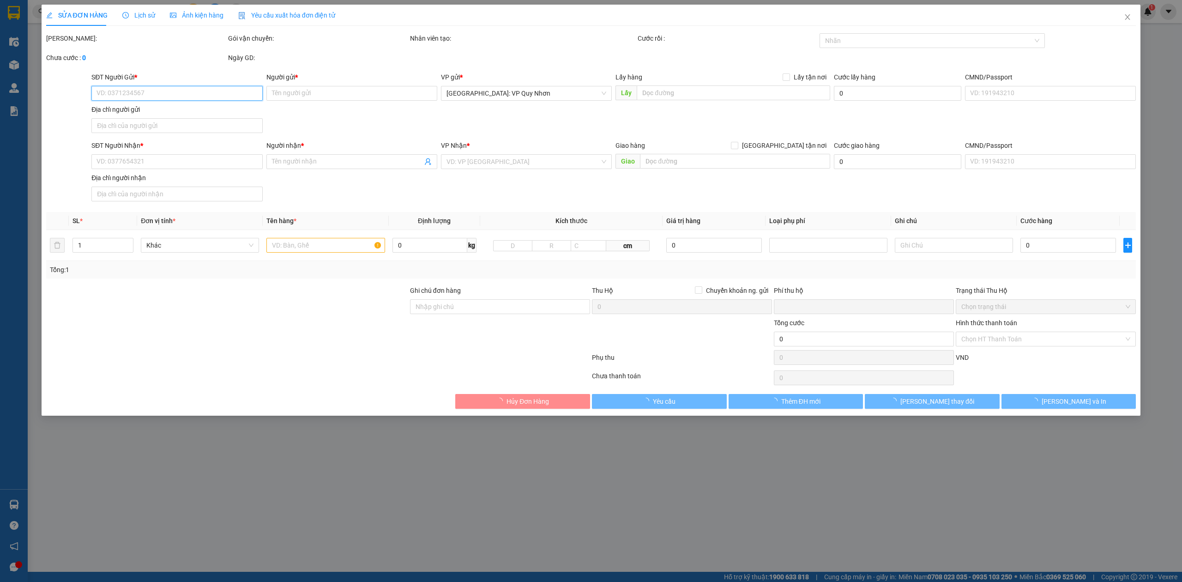
type input "37/25 ĐỐNG ĐA , THỊ NẠI , [GEOGRAPHIC_DATA] , [GEOGRAPHIC_DATA]"
type input "NHẬN NGUYÊN KIỆN GIAO NGUYÊN KIỆN, HƯ VỠ K ĐỀN"
type input "0"
type input "100.000"
type input "10.000"
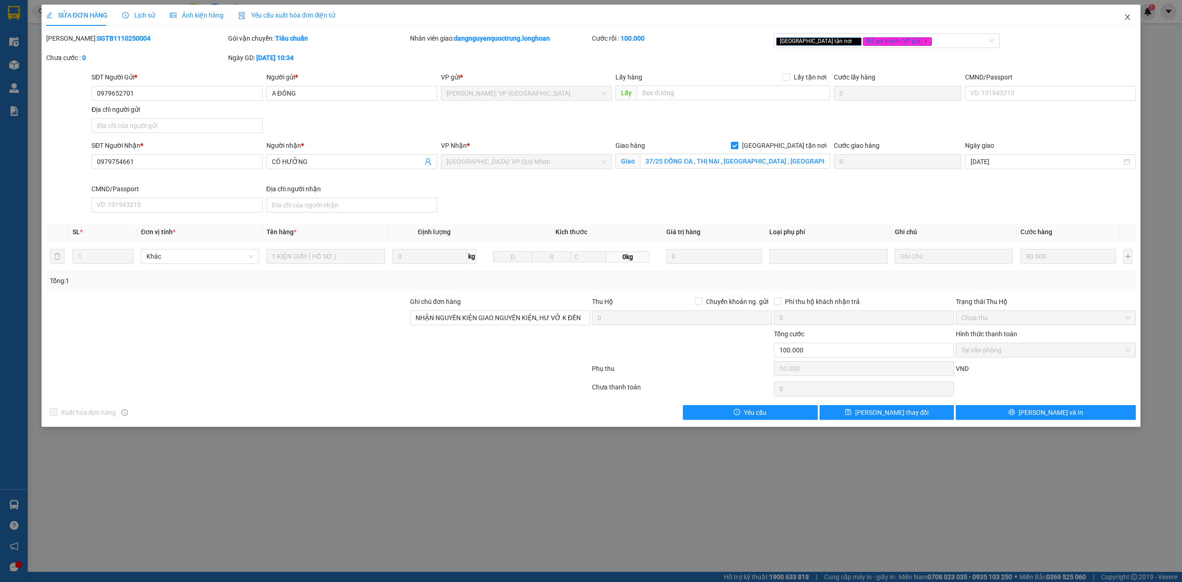
click at [1126, 19] on icon "close" at bounding box center [1127, 16] width 7 height 7
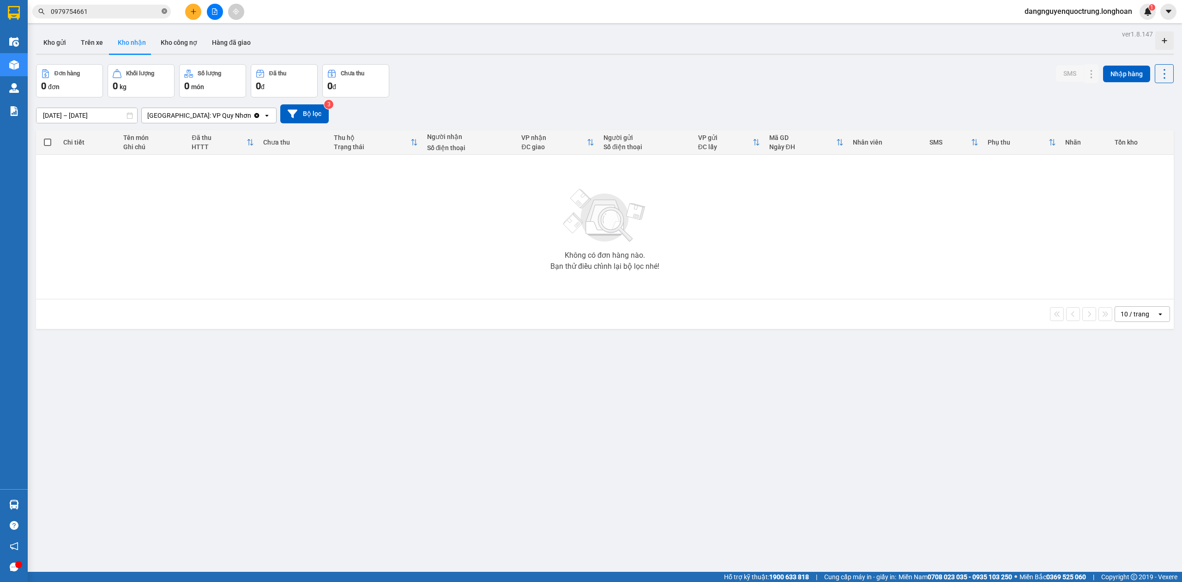
click at [163, 13] on icon "close-circle" at bounding box center [165, 11] width 6 height 6
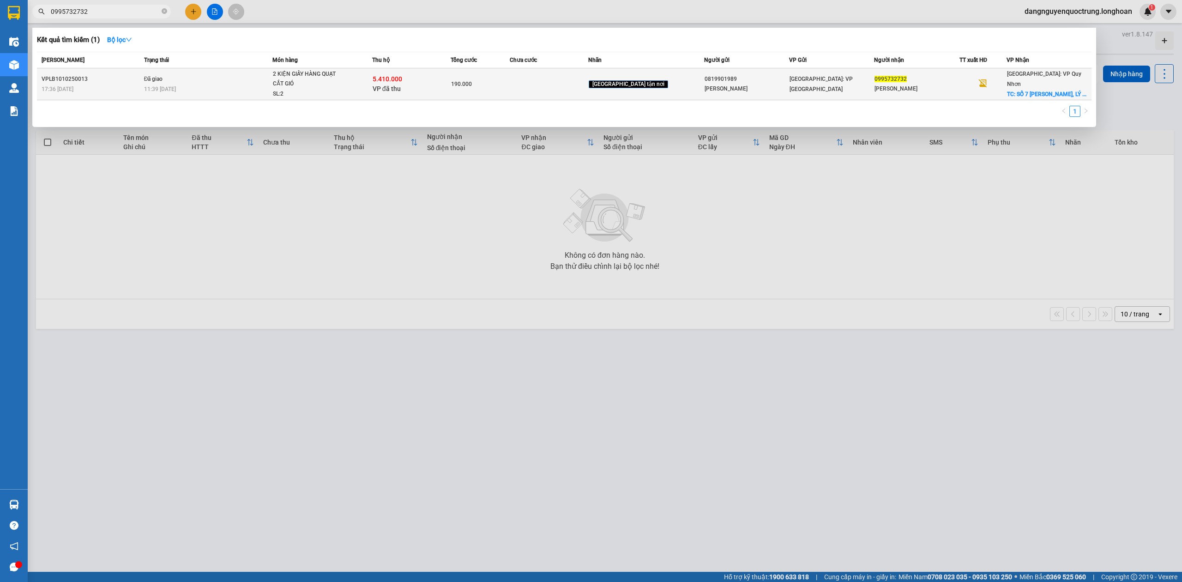
type input "0995732732"
click at [451, 72] on td "5.410.000 VP đã thu" at bounding box center [411, 84] width 78 height 32
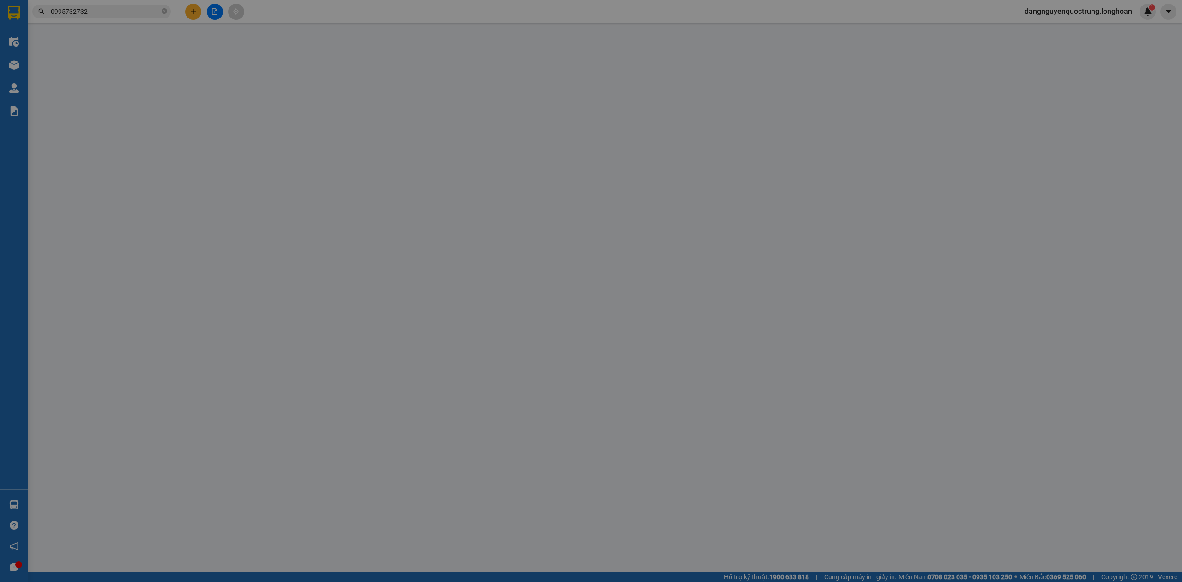
type input "0819901989"
type input "[PERSON_NAME]"
type input "0995732732"
type input "[PERSON_NAME]"
checkbox input "true"
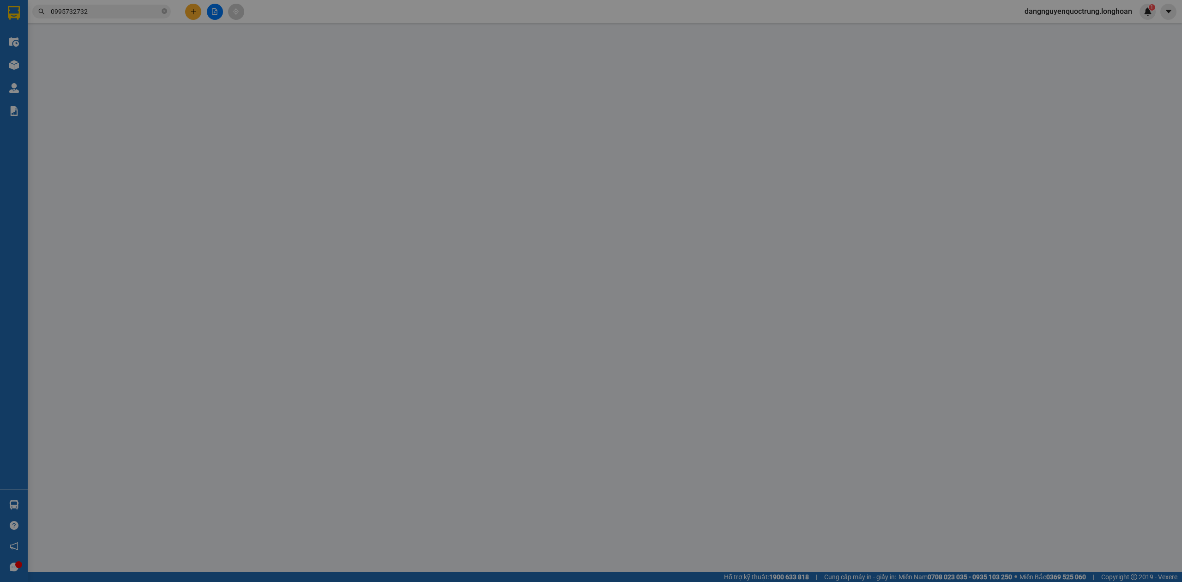
type input "SỐ 7 [PERSON_NAME], [PERSON_NAME], [PERSON_NAME], [GEOGRAPHIC_DATA]"
checkbox input "true"
type input "5.410.000"
type input "25.000"
type input "190.000"
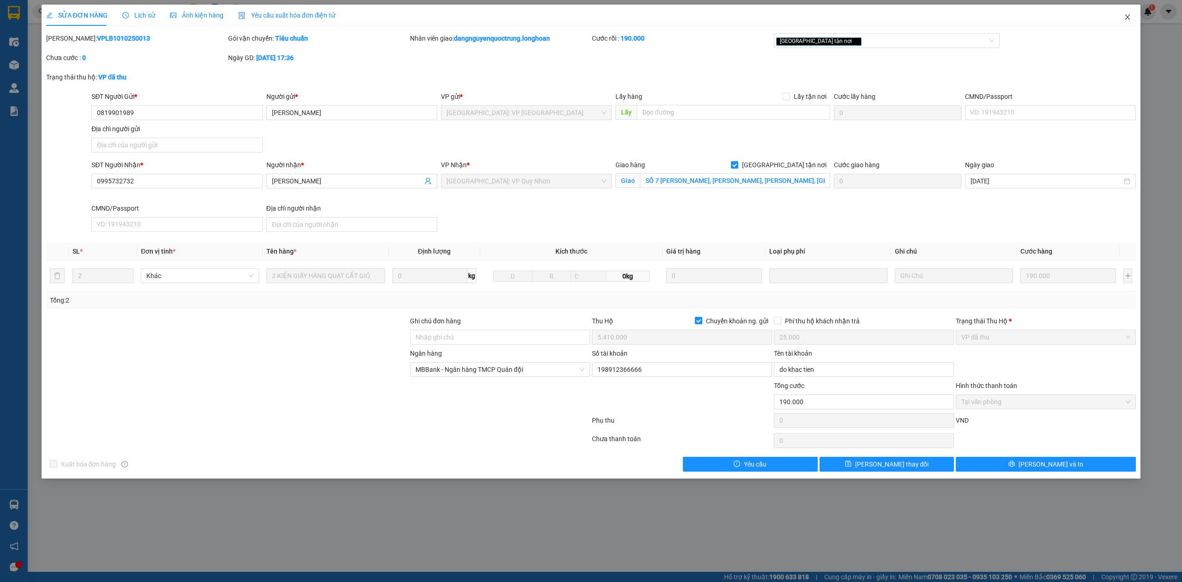
click at [1133, 18] on span "Close" at bounding box center [1128, 18] width 26 height 26
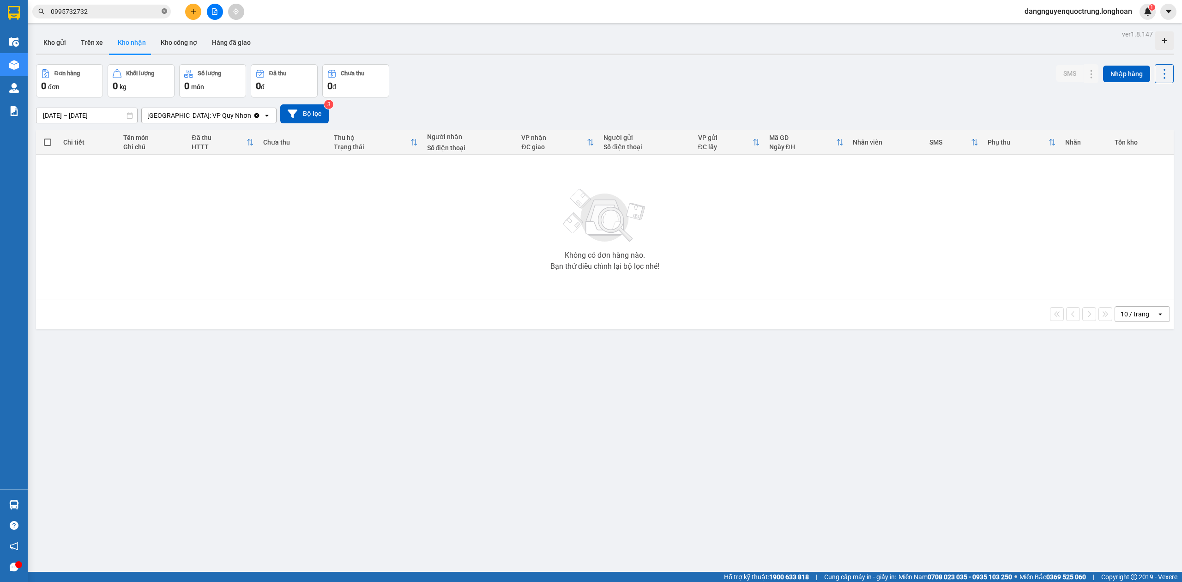
click at [163, 10] on icon "close-circle" at bounding box center [165, 11] width 6 height 6
click at [99, 12] on input "text" at bounding box center [105, 11] width 109 height 10
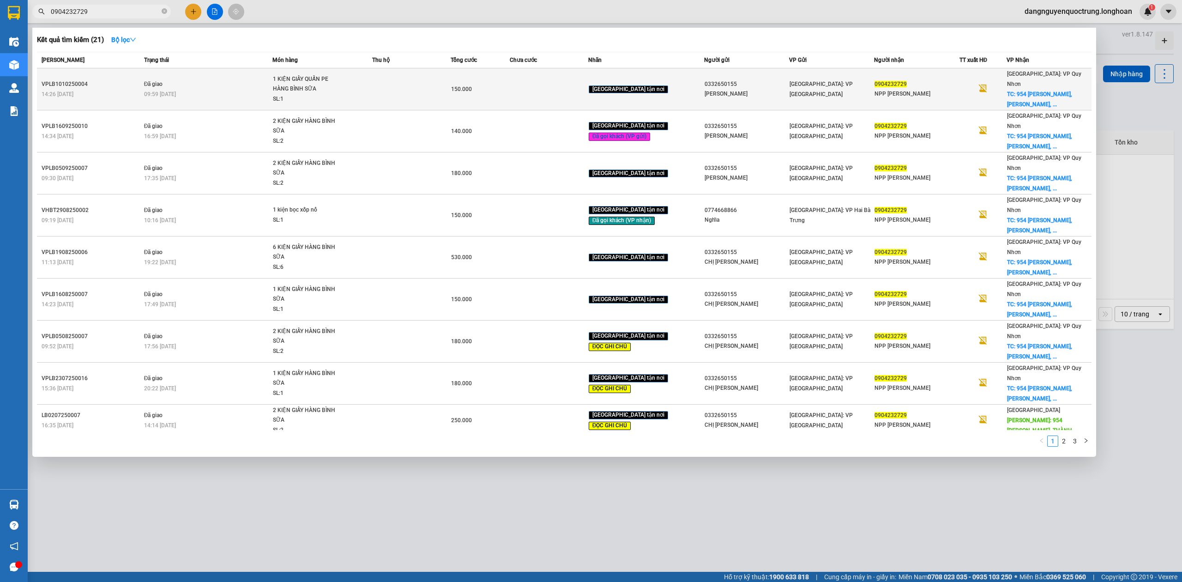
type input "0904232729"
click at [415, 70] on td at bounding box center [411, 89] width 78 height 42
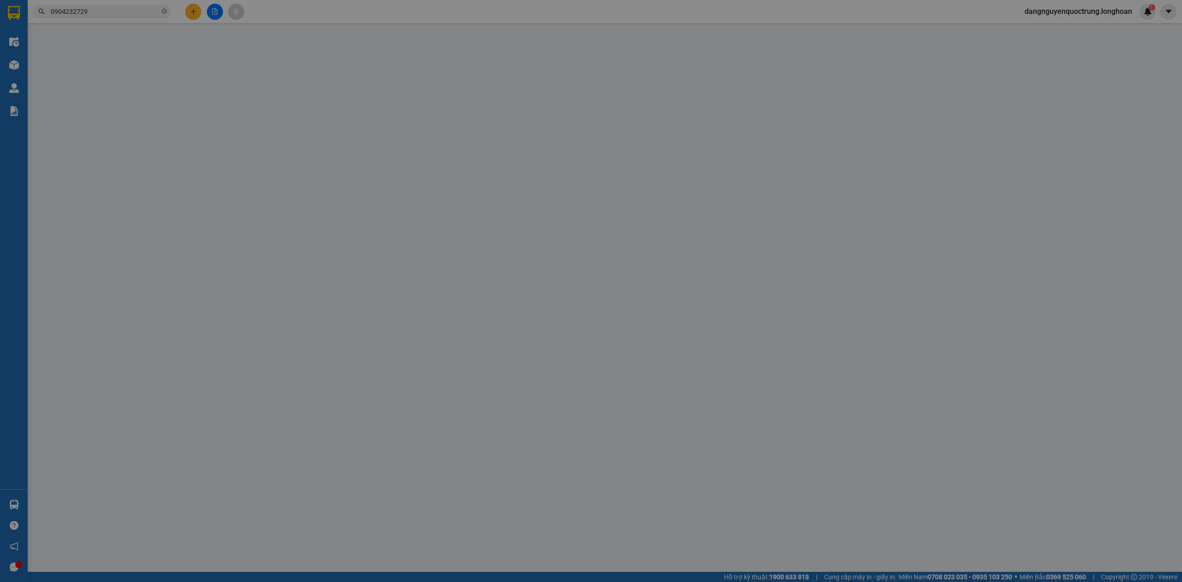
type input "0332650155"
type input "[PERSON_NAME]"
type input "0904232729"
type input "NPP [PERSON_NAME]"
checkbox input "true"
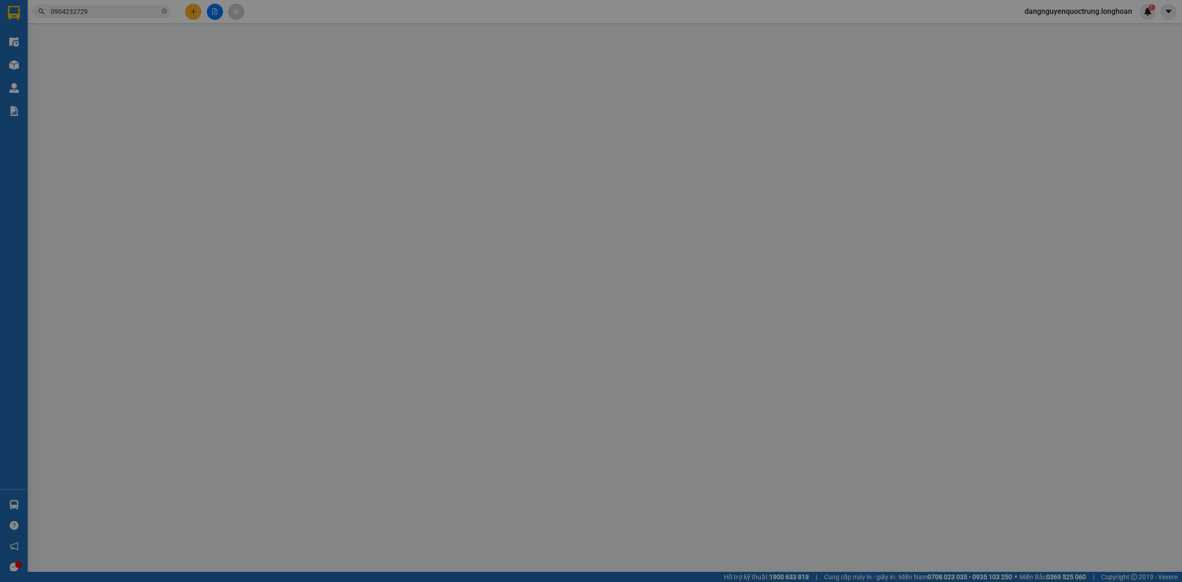
type input "954 HÙNG VƯƠNG, [GEOGRAPHIC_DATA], THÀNH PHỐ [GEOGRAPHIC_DATA], [GEOGRAPHIC_DAT…"
type input "0"
type input "150.000"
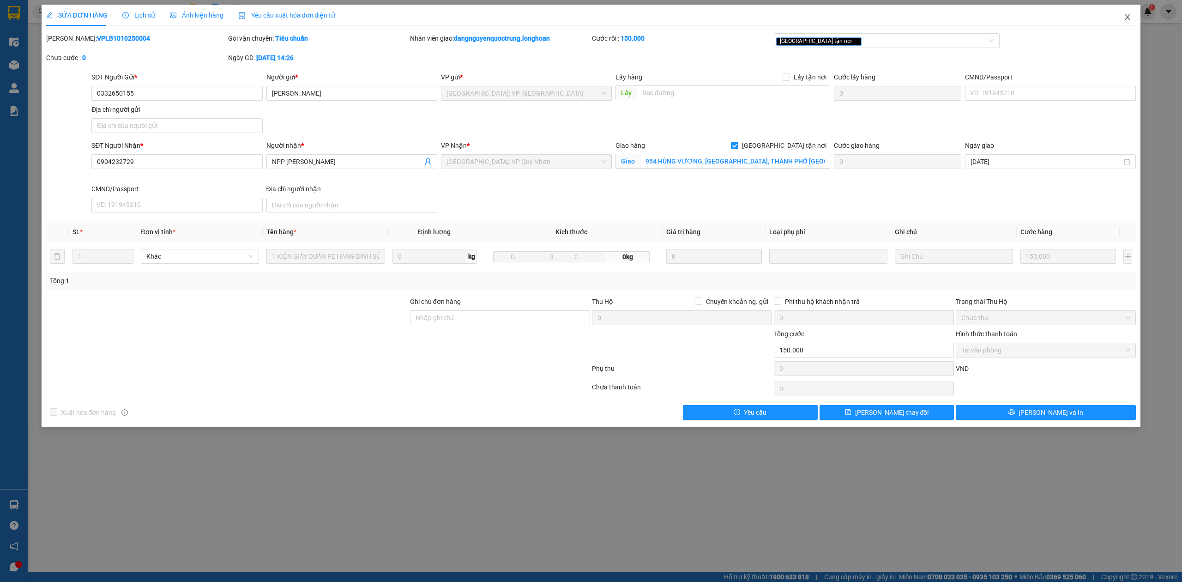
click at [1129, 21] on span "Close" at bounding box center [1128, 18] width 26 height 26
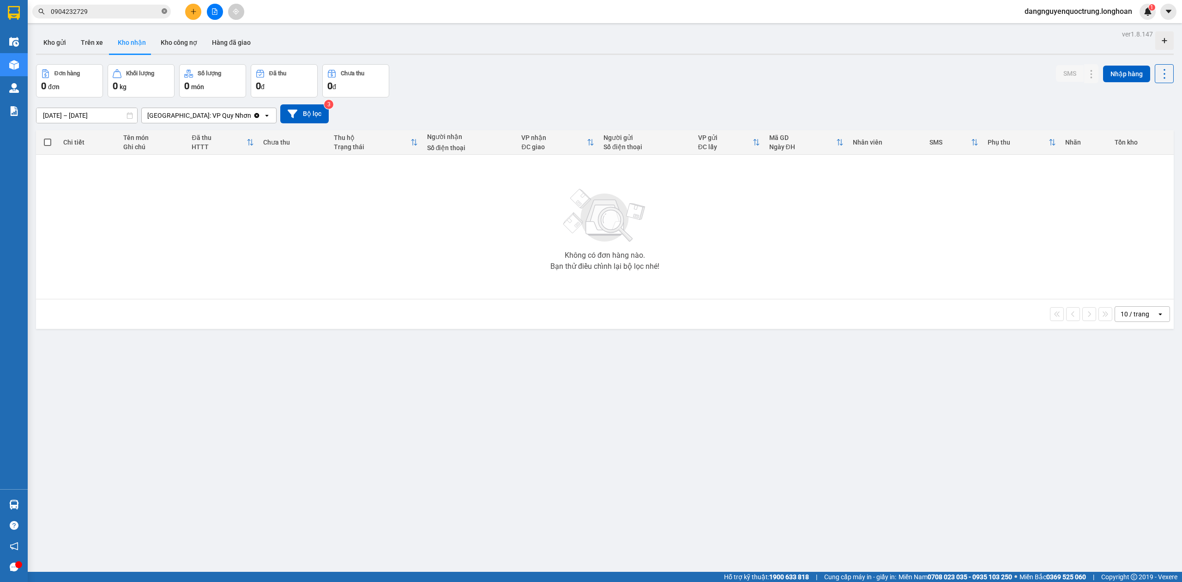
click at [162, 9] on icon "close-circle" at bounding box center [165, 11] width 6 height 6
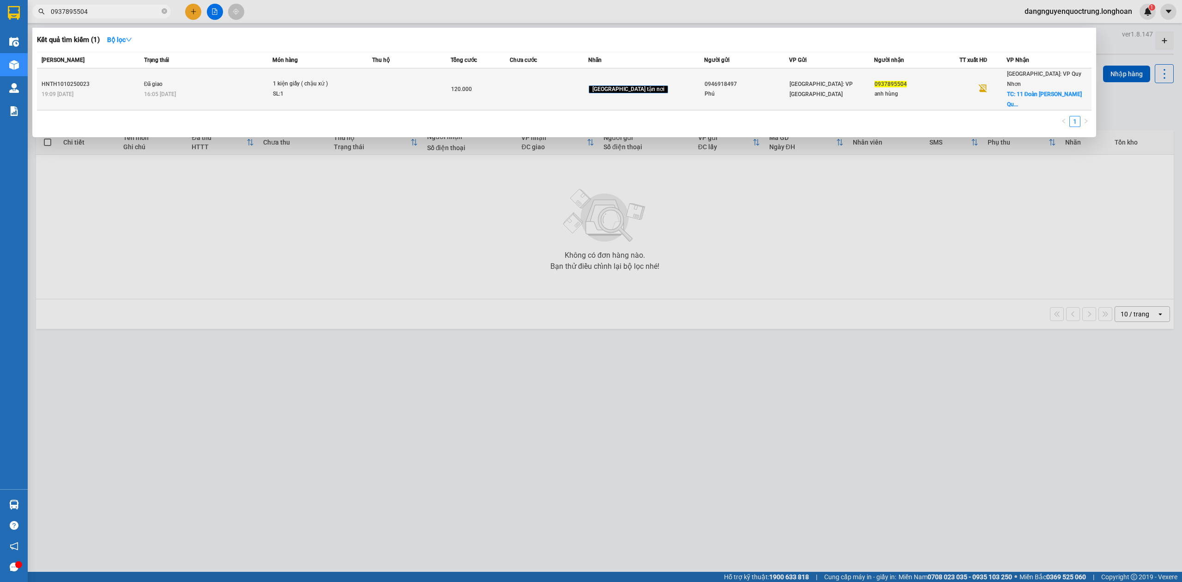
type input "0937895504"
click at [176, 70] on td "Đã giao 16:05 [DATE]" at bounding box center [207, 89] width 131 height 42
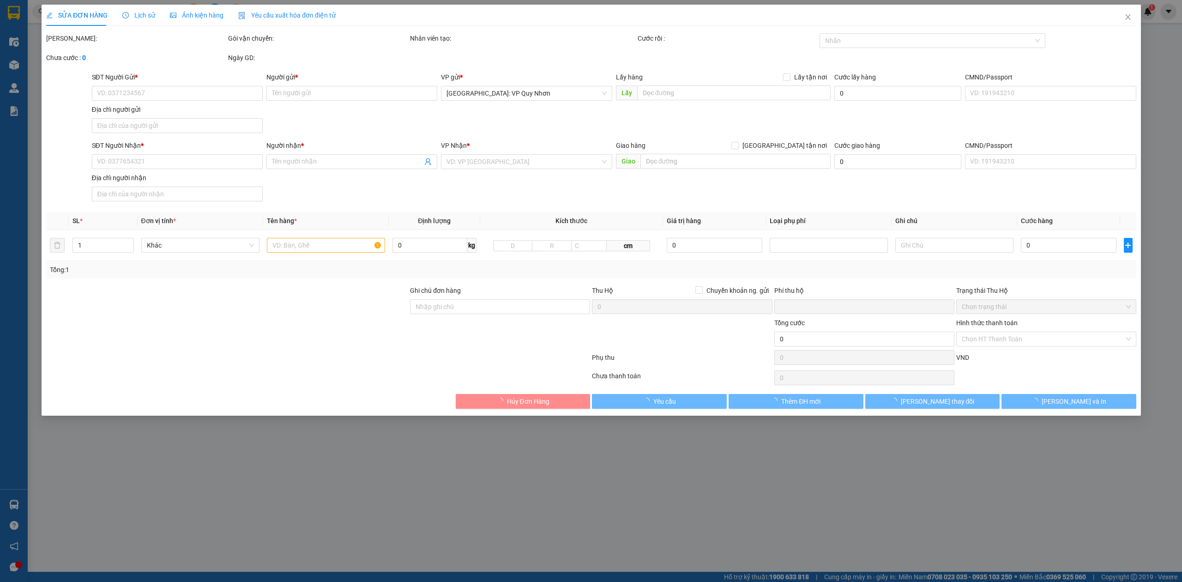
type input "0946918497"
type input "Phú"
type input "0937895504"
type input "anh hùng"
checkbox input "true"
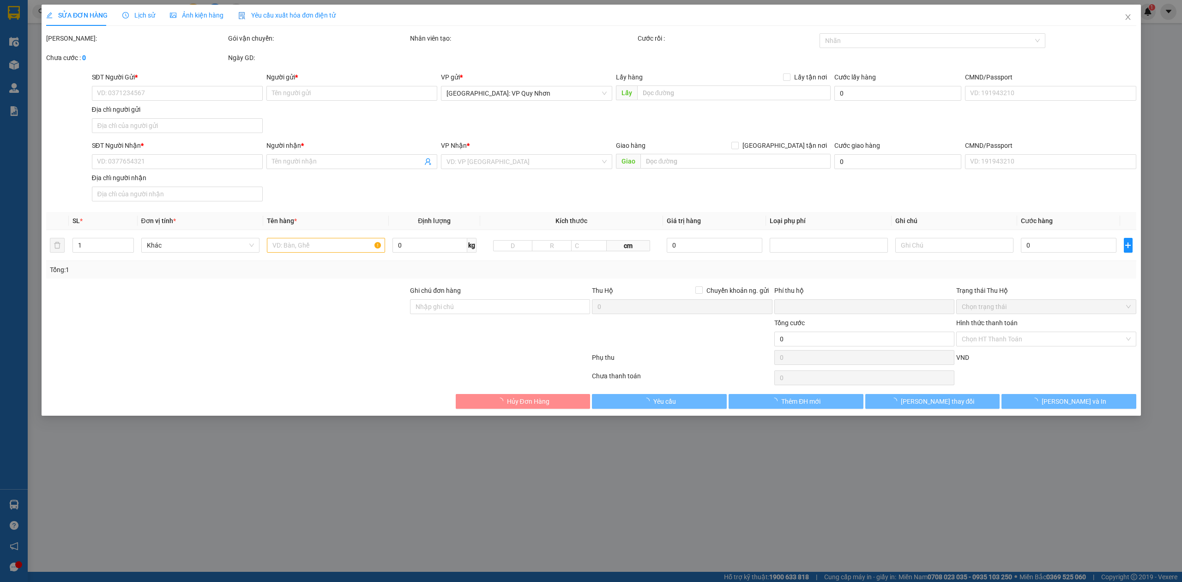
type input "11 Đoàn [PERSON_NAME] [GEOGRAPHIC_DATA] [GEOGRAPHIC_DATA]"
type input "hàng xứ dễ vỡ xin nhe tay hư vỡ 0 chịu đền đã báo đầu gửi"
type input "0"
type input "120.000"
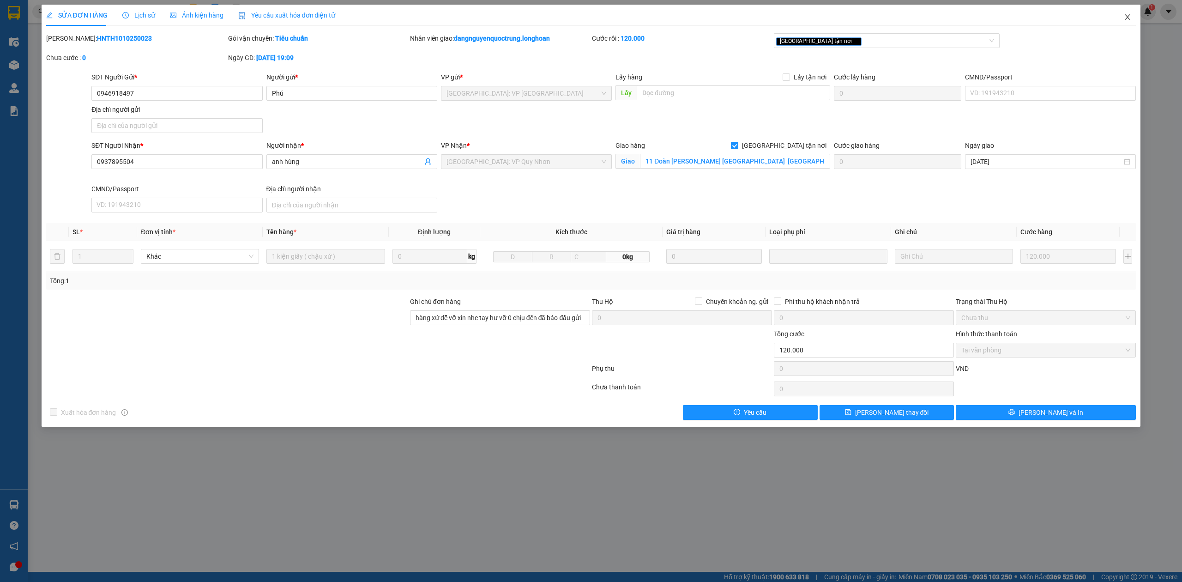
click at [1129, 12] on span "Close" at bounding box center [1128, 18] width 26 height 26
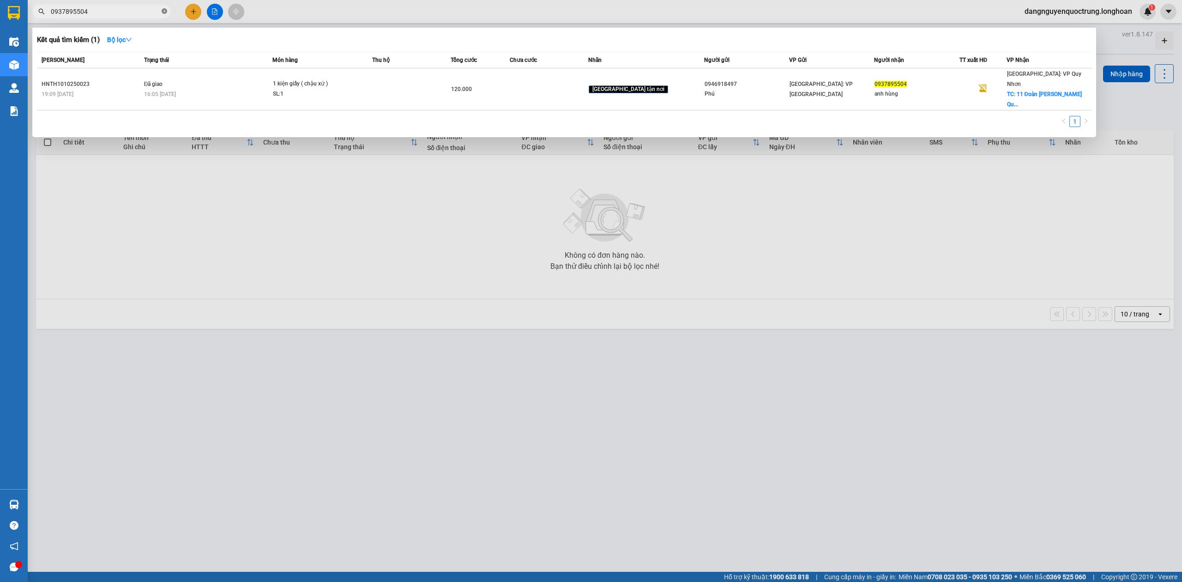
click at [165, 12] on icon "close-circle" at bounding box center [165, 11] width 6 height 6
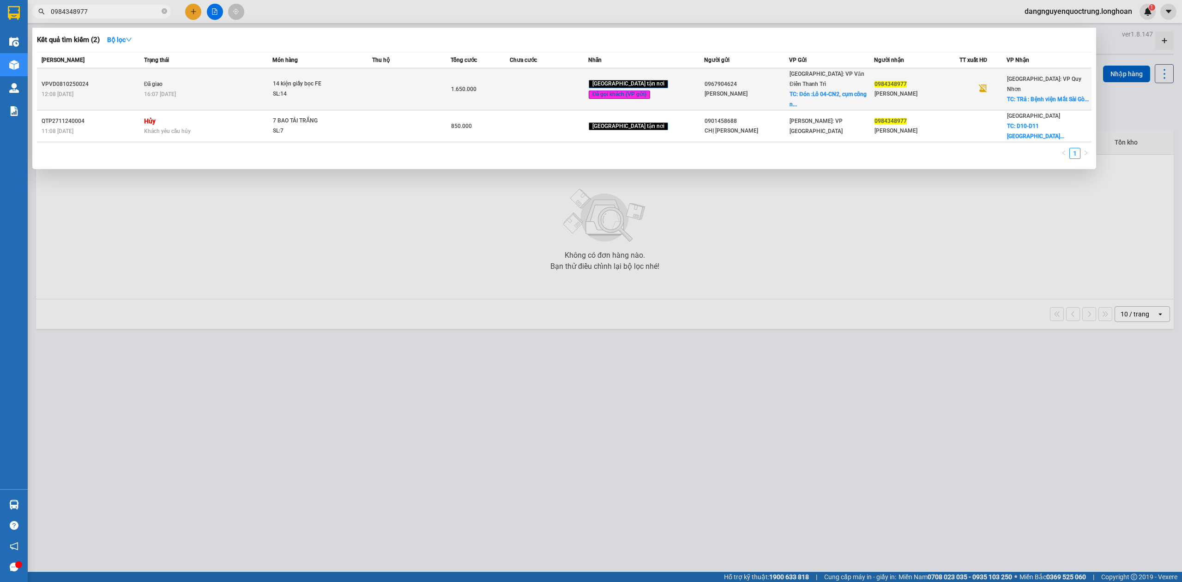
type input "0984348977"
click at [229, 75] on td "Đã giao 16:07 [DATE]" at bounding box center [207, 89] width 131 height 42
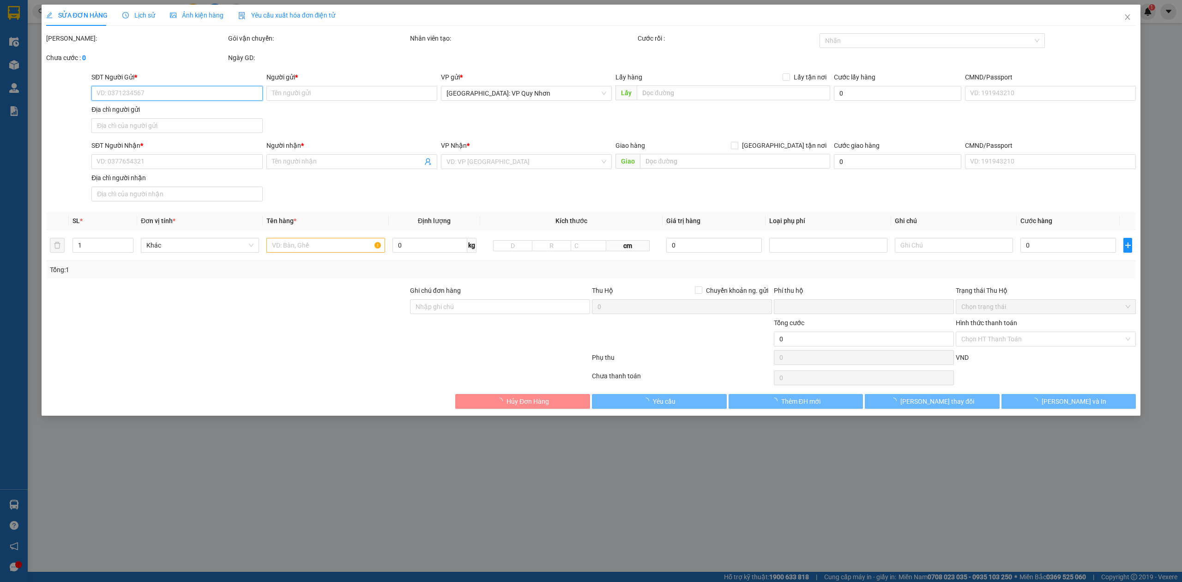
type input "0967904624"
type input "[PERSON_NAME]"
checkbox input "true"
type input "Đón :Lô 04-CN2, cụm công nghiệp làng [GEOGRAPHIC_DATA], [GEOGRAPHIC_DATA], [GEO…"
type input "0984348977"
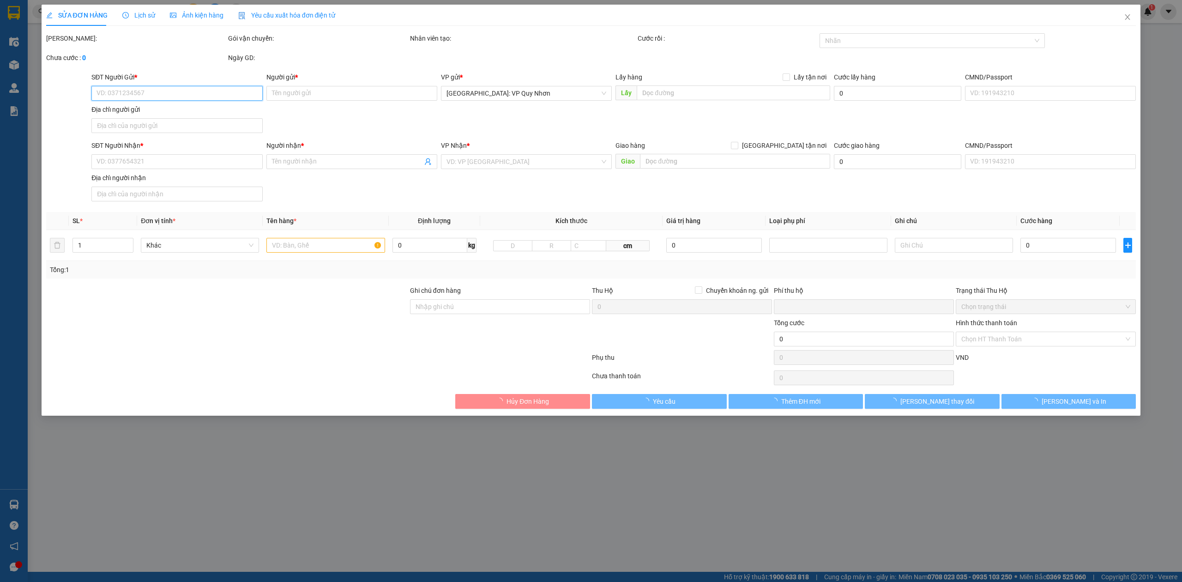
type input "[PERSON_NAME]"
checkbox input "true"
type input "TRả : Bệnh viện Mắt [GEOGRAPHIC_DATA] [GEOGRAPHIC_DATA], D10 & D11 đường [GEOGR…"
type input "0"
type input "1.650.000"
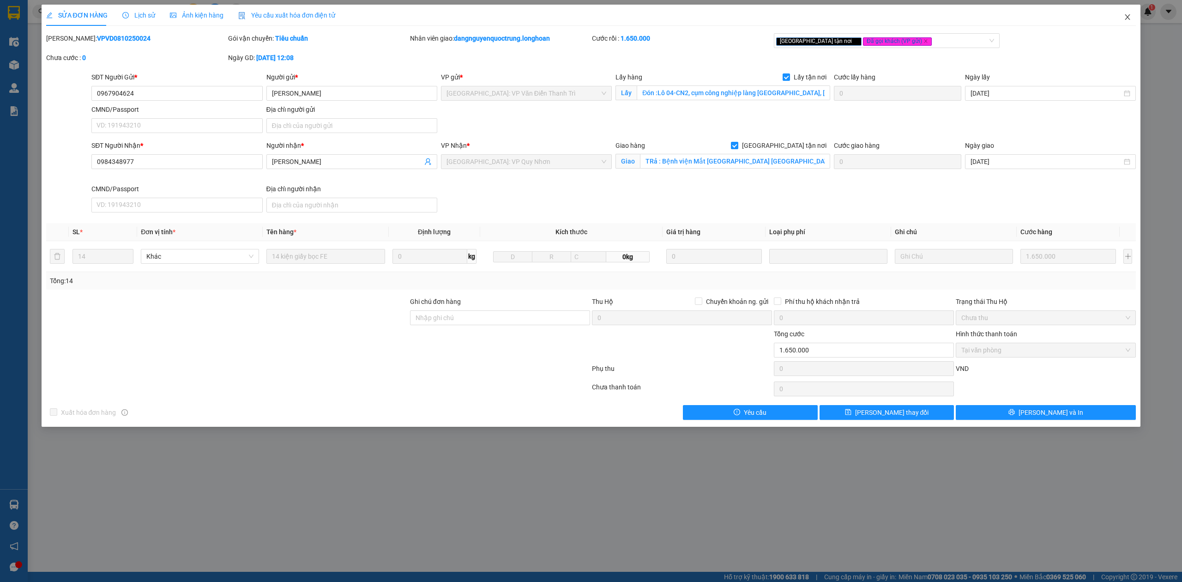
click at [1128, 21] on span "Close" at bounding box center [1128, 18] width 26 height 26
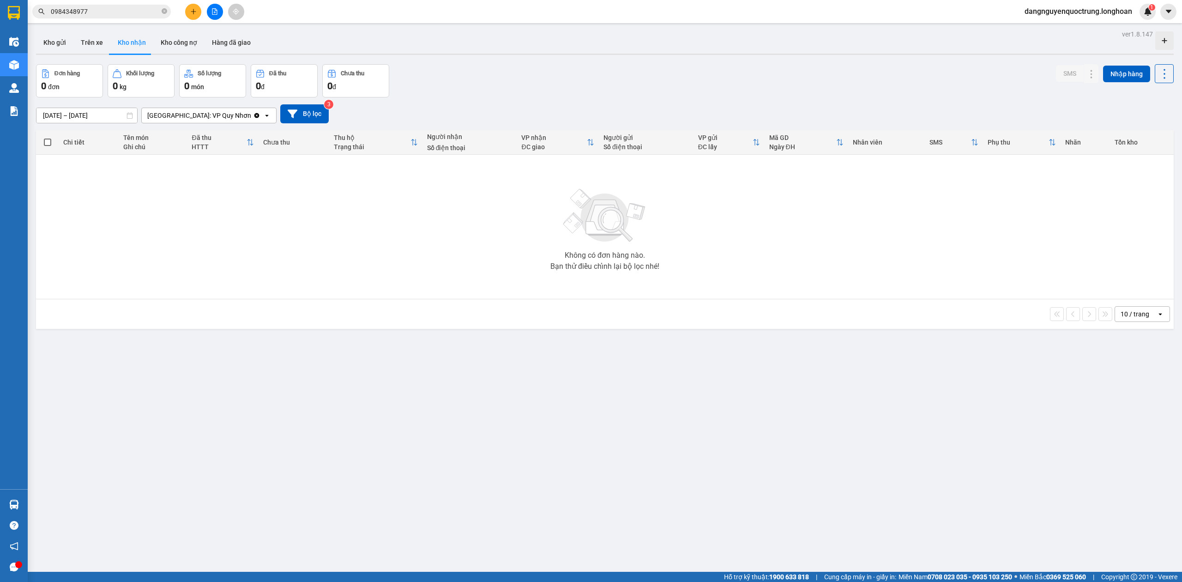
click at [168, 12] on span "0984348977" at bounding box center [101, 12] width 139 height 14
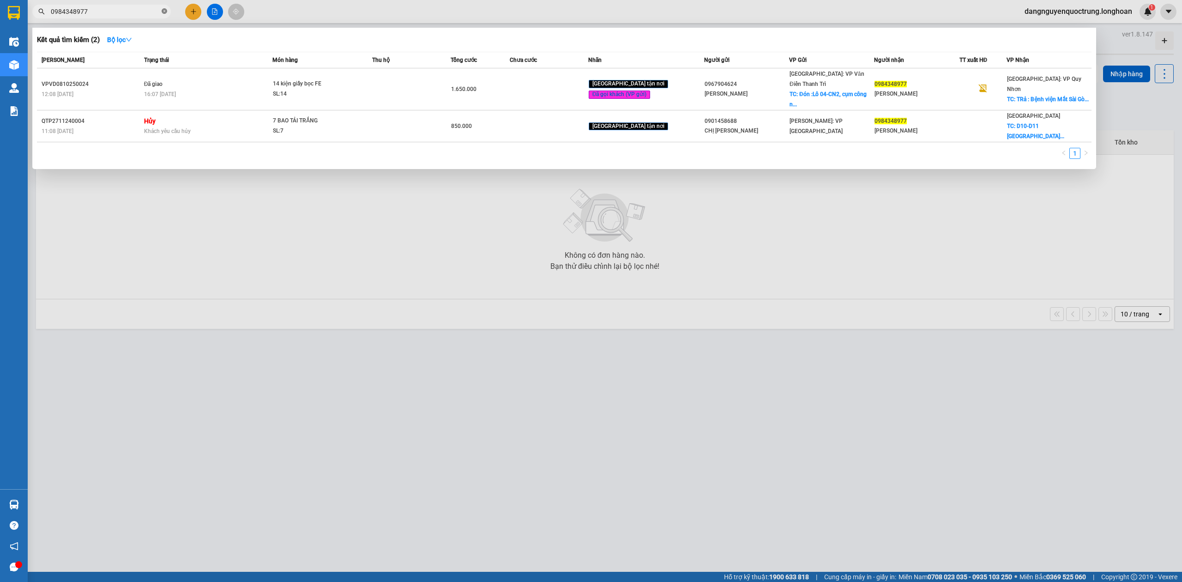
click at [164, 12] on icon "close-circle" at bounding box center [165, 11] width 6 height 6
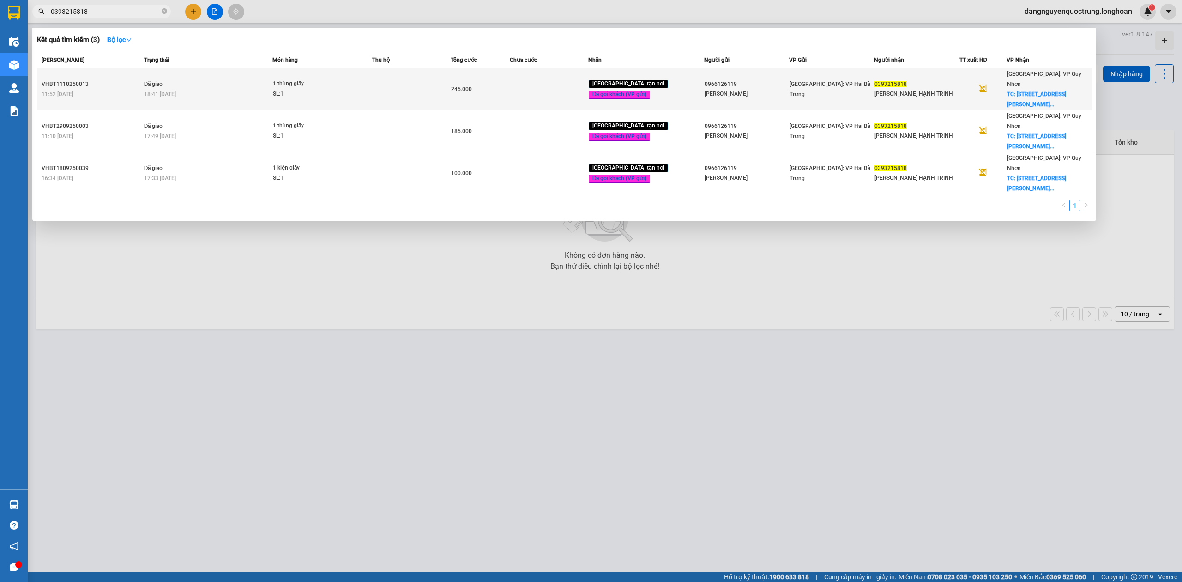
type input "0393215818"
click at [309, 83] on div "1 thùng giấy" at bounding box center [307, 84] width 69 height 10
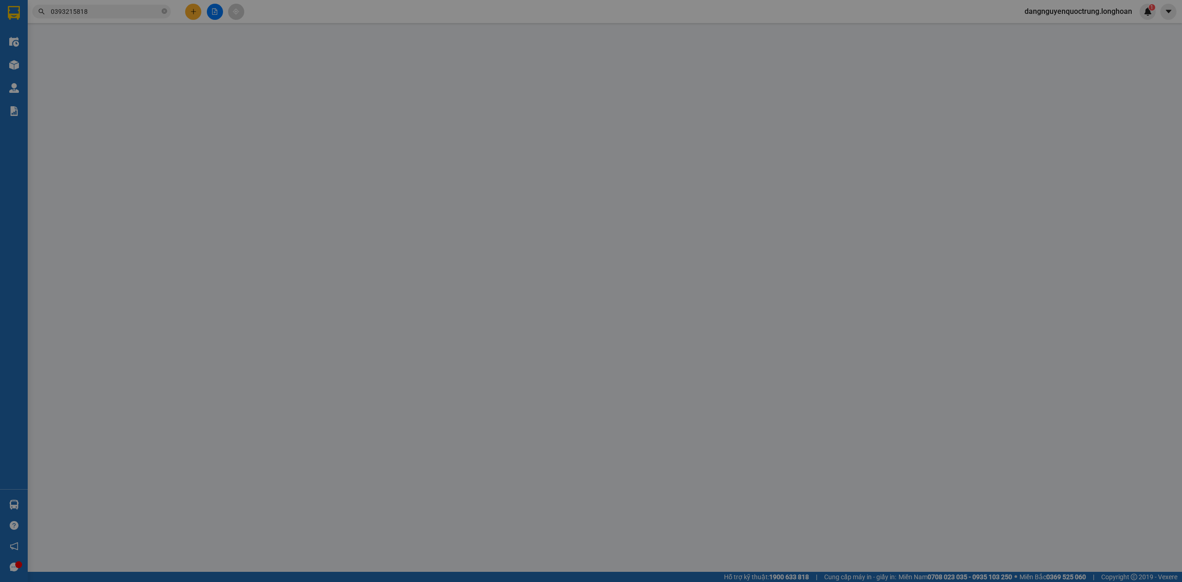
type input "0966126119"
type input "[PERSON_NAME]"
type input "0393215818"
type input "[PERSON_NAME] HẠNH TRINH"
checkbox input "true"
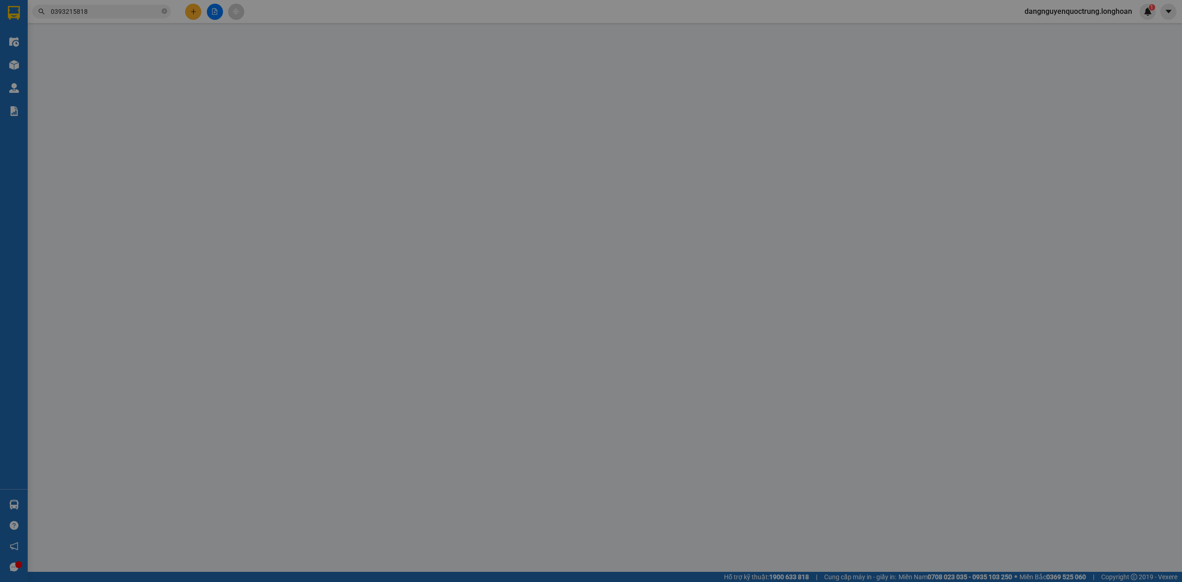
type input "[STREET_ADDRESS][PERSON_NAME][PERSON_NAME] QUY NHƠN"
type input "0"
type input "245.000"
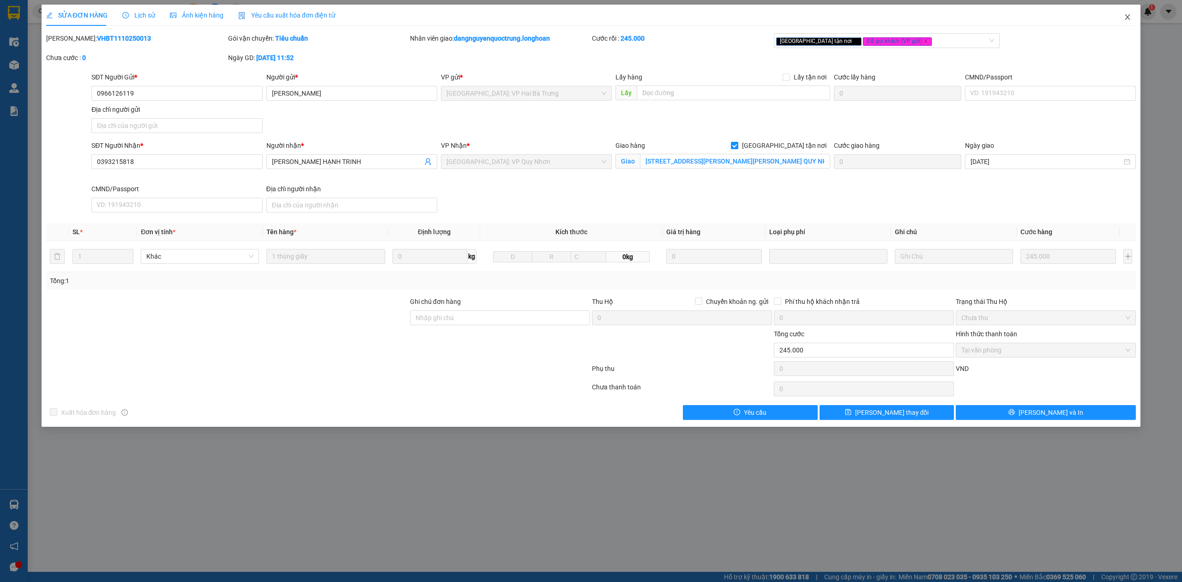
click at [1128, 16] on icon "close" at bounding box center [1127, 16] width 7 height 7
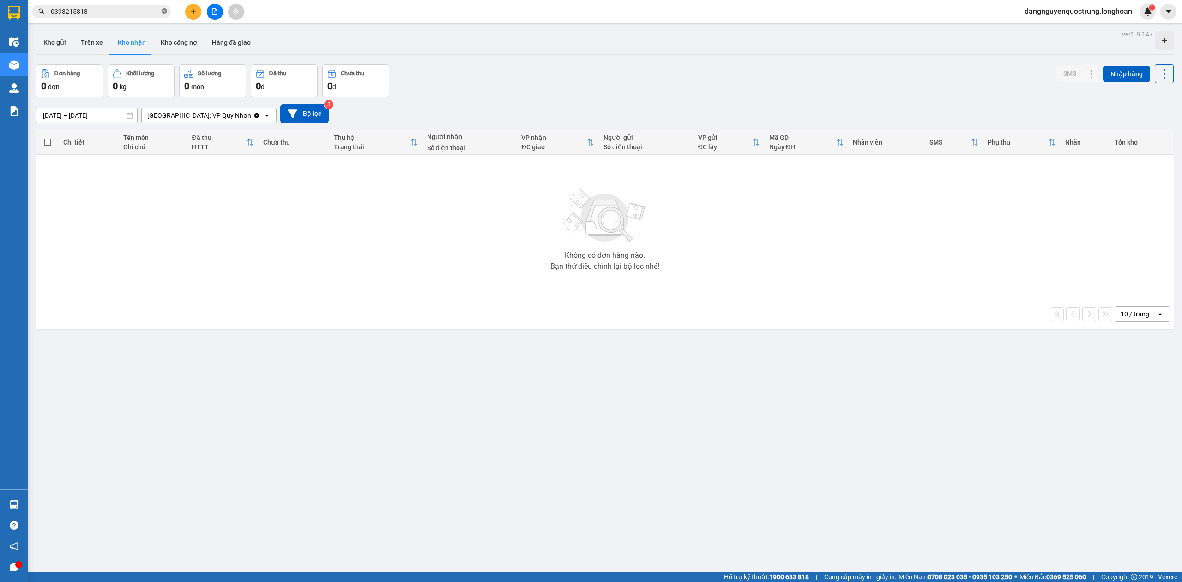
click at [166, 15] on span at bounding box center [165, 11] width 6 height 9
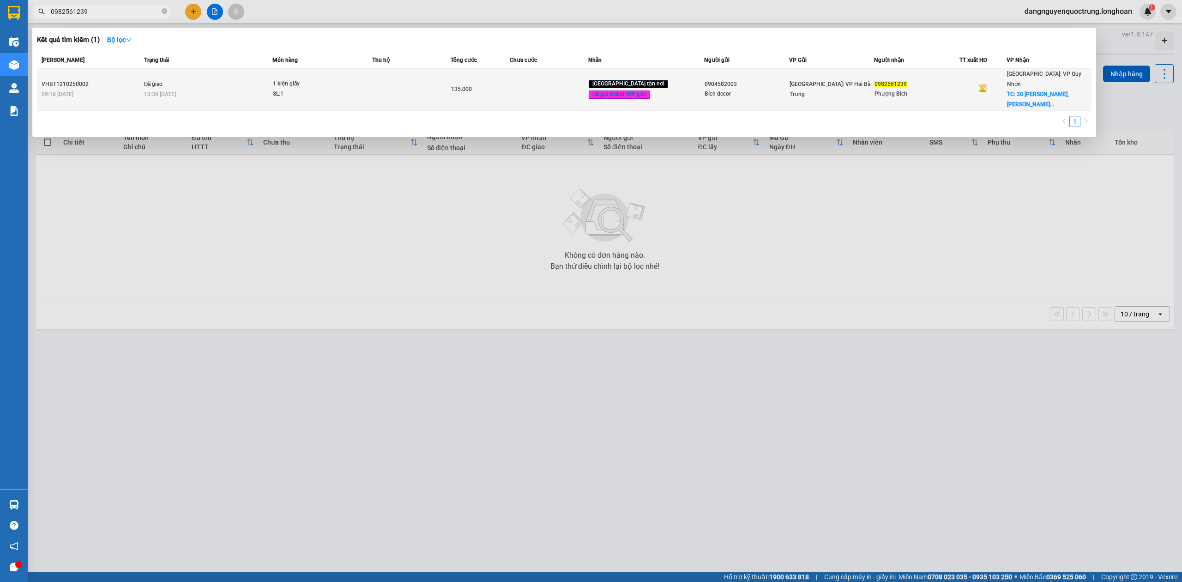
type input "0982561239"
click at [187, 74] on td "Đã giao 13:39 [DATE]" at bounding box center [207, 89] width 131 height 42
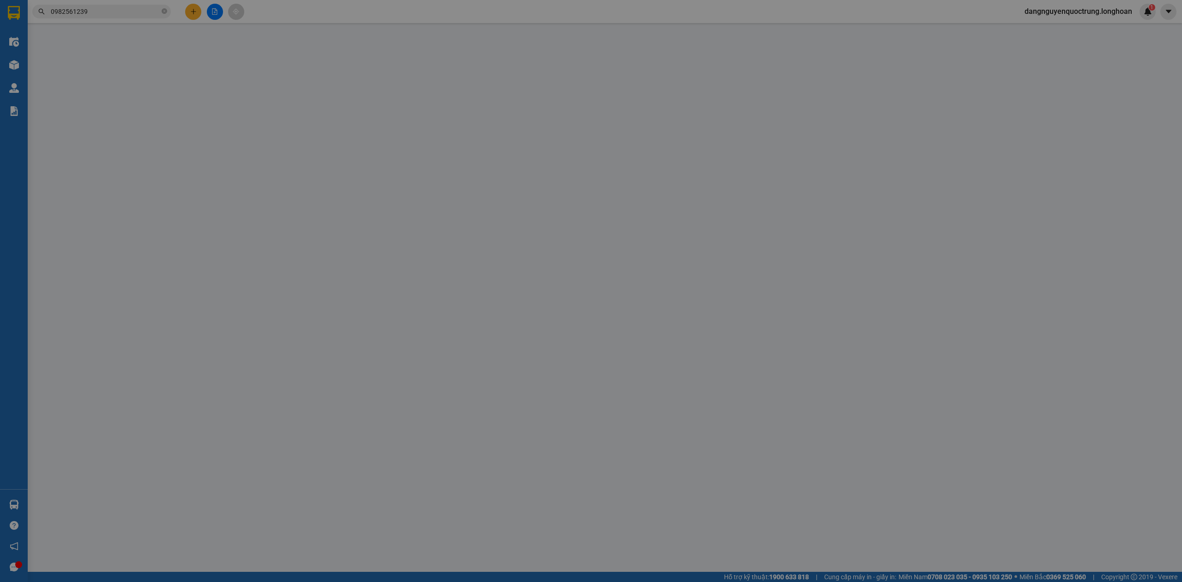
type input "0904582003"
type input "Bích decor"
type input "0982561239"
type input "Phượng Bích"
checkbox input "true"
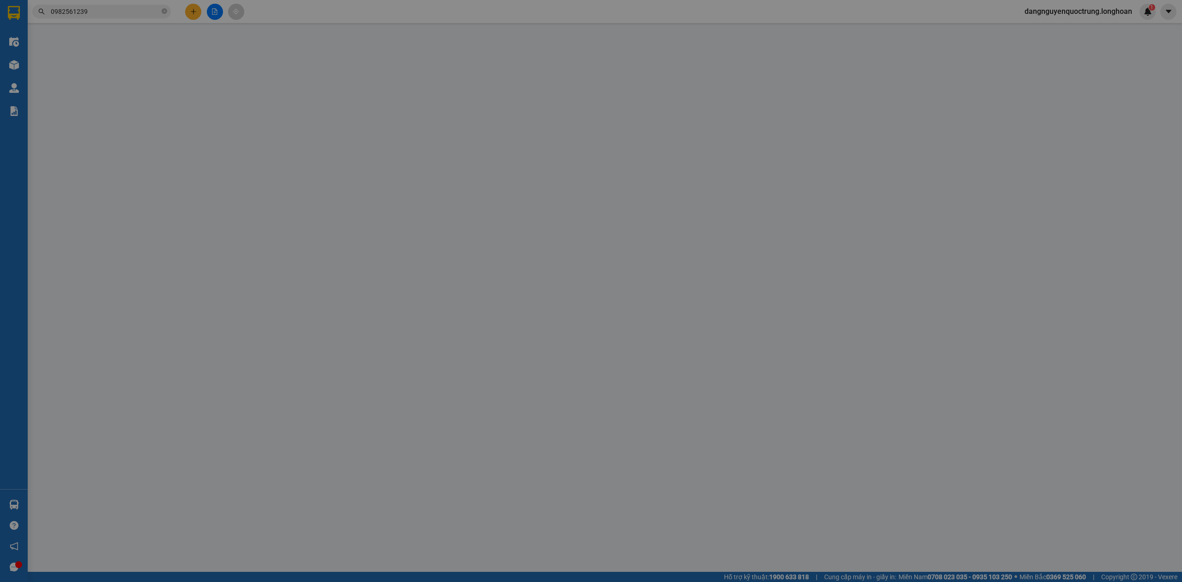
type input "30 [PERSON_NAME], [PERSON_NAME], Quy Nhơn, [GEOGRAPHIC_DATA]"
type input "0"
type input "135.000"
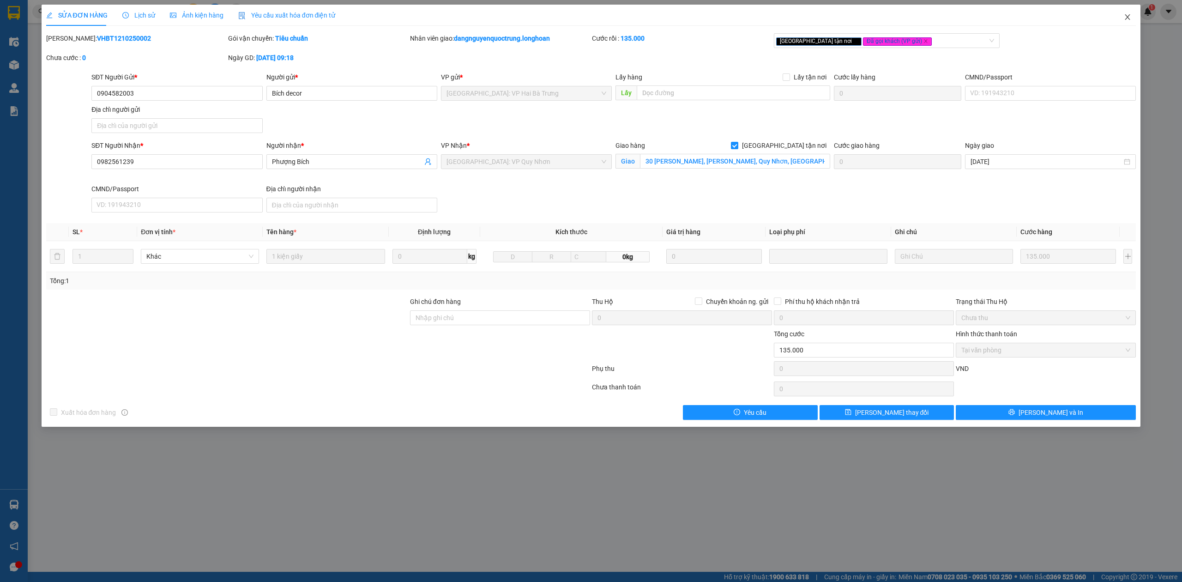
click at [1129, 15] on icon "close" at bounding box center [1127, 16] width 7 height 7
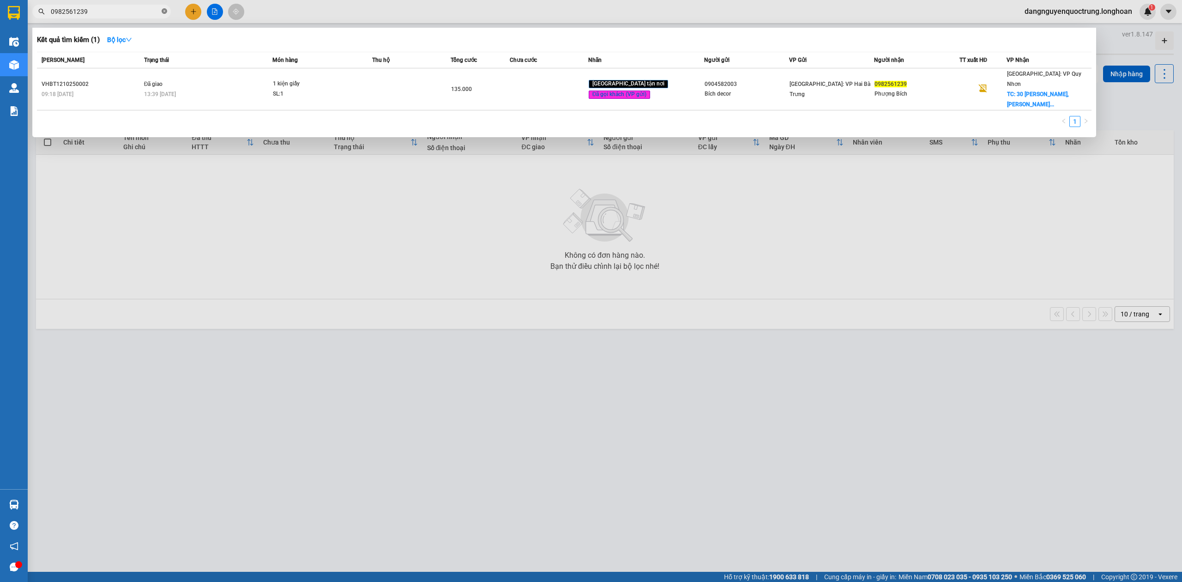
click at [165, 13] on icon "close-circle" at bounding box center [165, 11] width 6 height 6
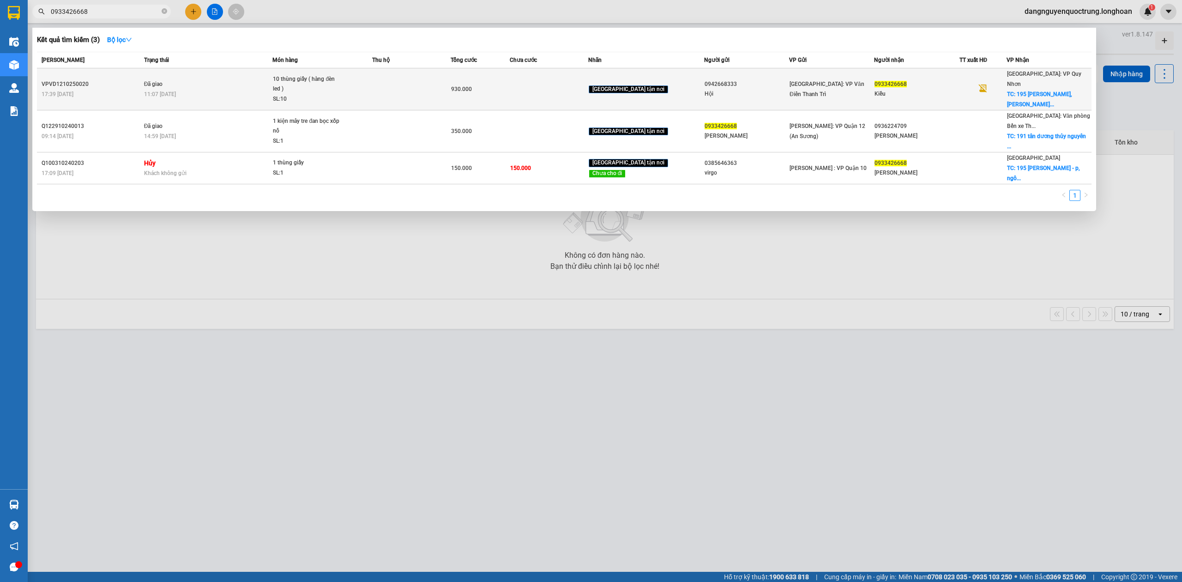
type input "0933426668"
click at [267, 79] on td "Đã giao 11:07 [DATE]" at bounding box center [207, 89] width 131 height 42
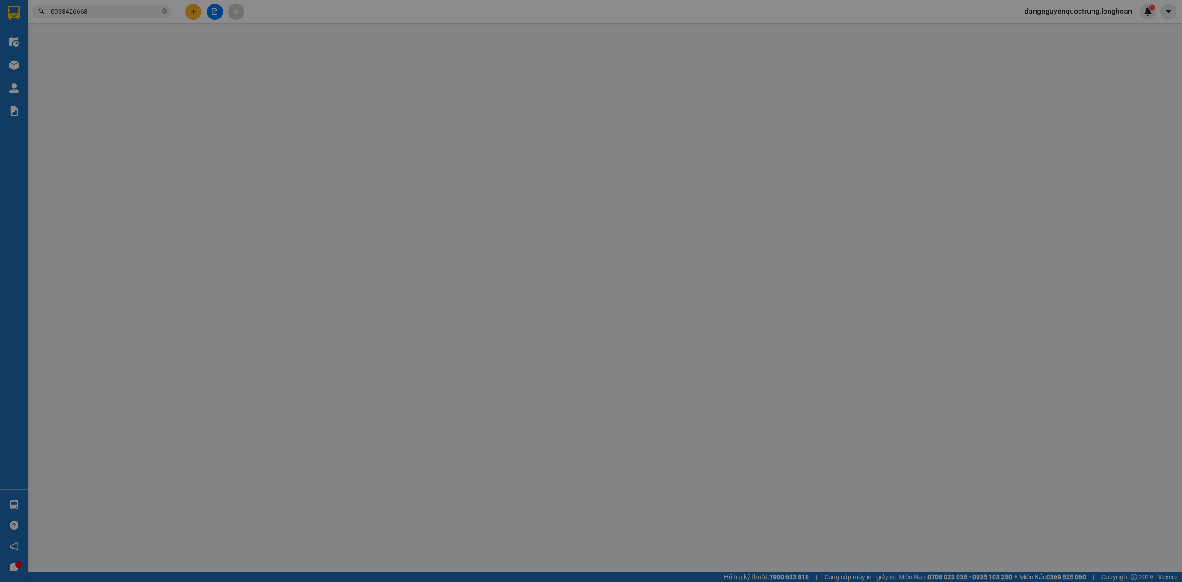
type input "0942668333"
type input "Hội"
type input "0933426668"
type input "Kiều"
checkbox input "true"
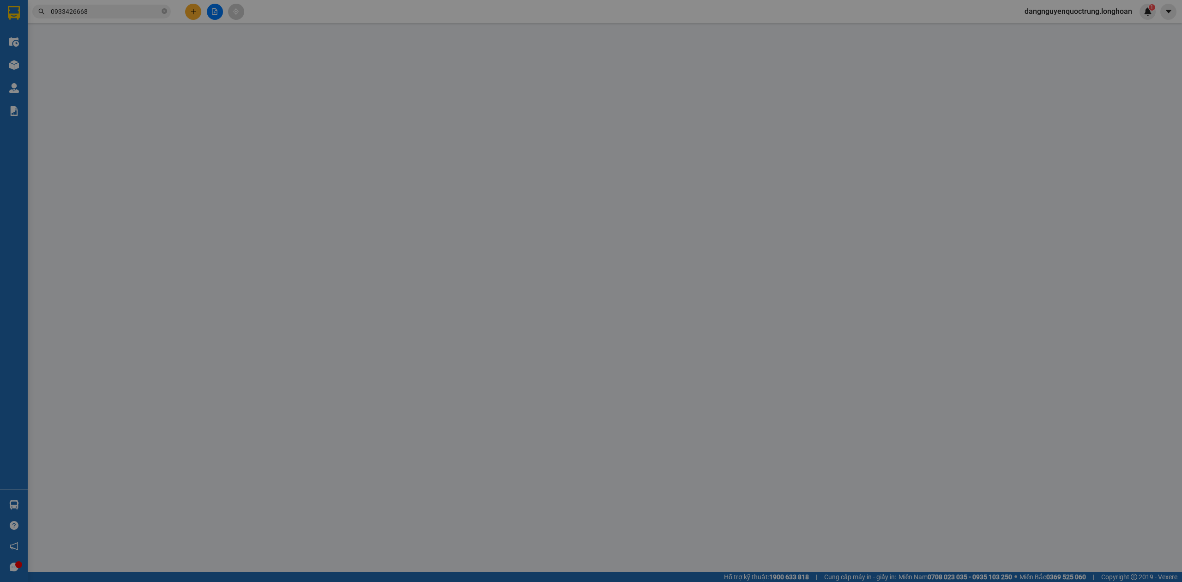
type input "195 [PERSON_NAME], [PERSON_NAME], quy nhơn"
type input "HÀNG DỄ MÓP MÉO CHÚ Ý BỐC XẾP NHẸ TAY KHÔNG ĐÈ HÀNG ( KHÔNG ĐỀN GIÁ TRỊ HÀNG )"
type input "0"
type input "930.000"
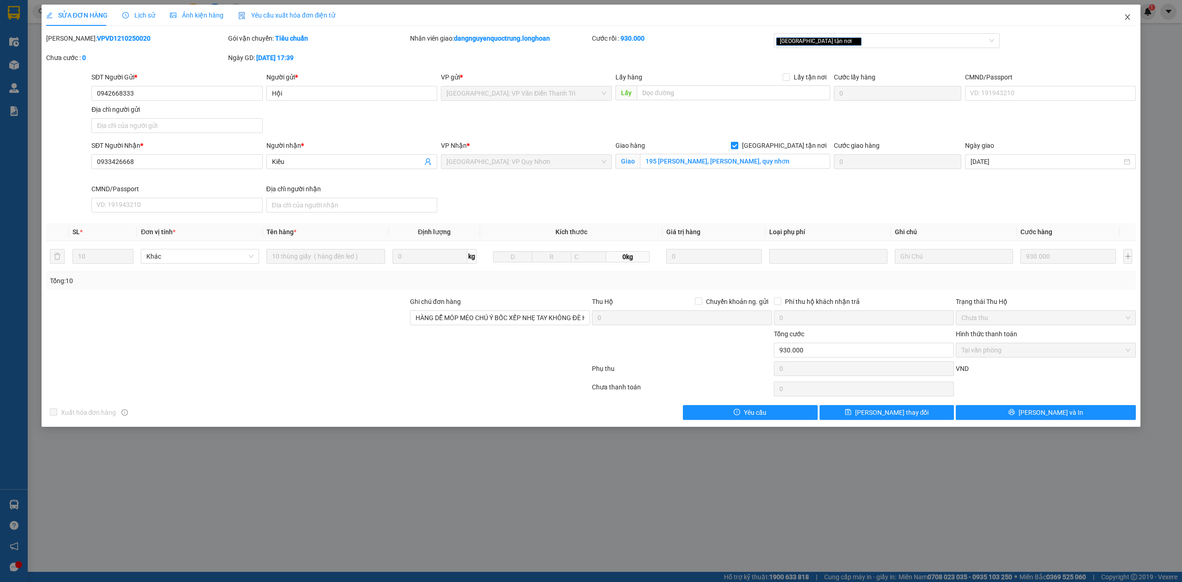
click at [1129, 12] on span "Close" at bounding box center [1128, 18] width 26 height 26
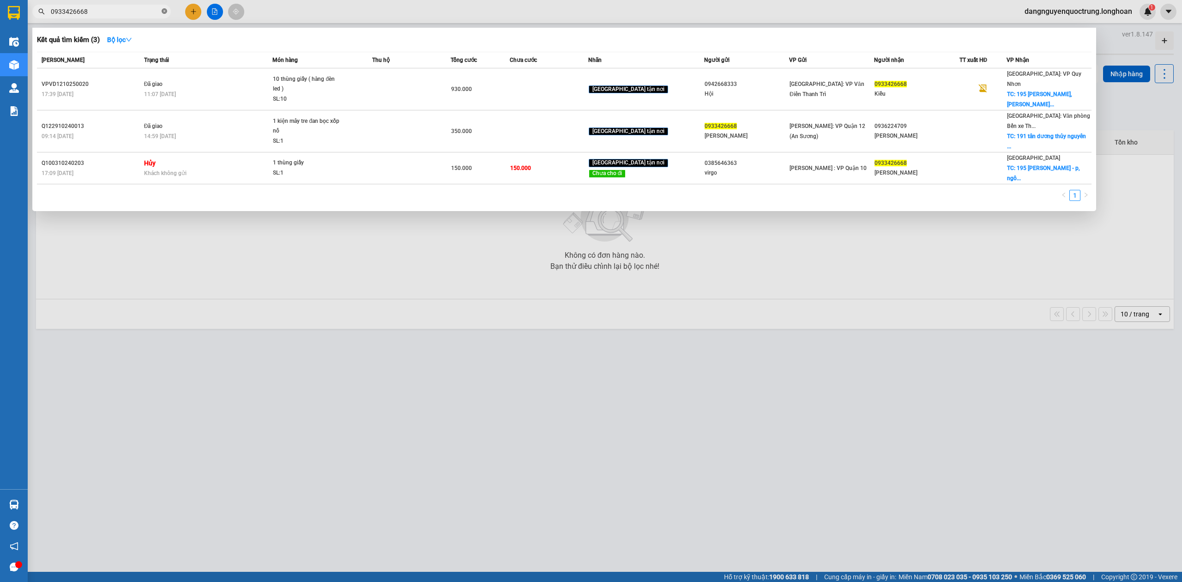
click at [165, 9] on icon "close-circle" at bounding box center [165, 11] width 6 height 6
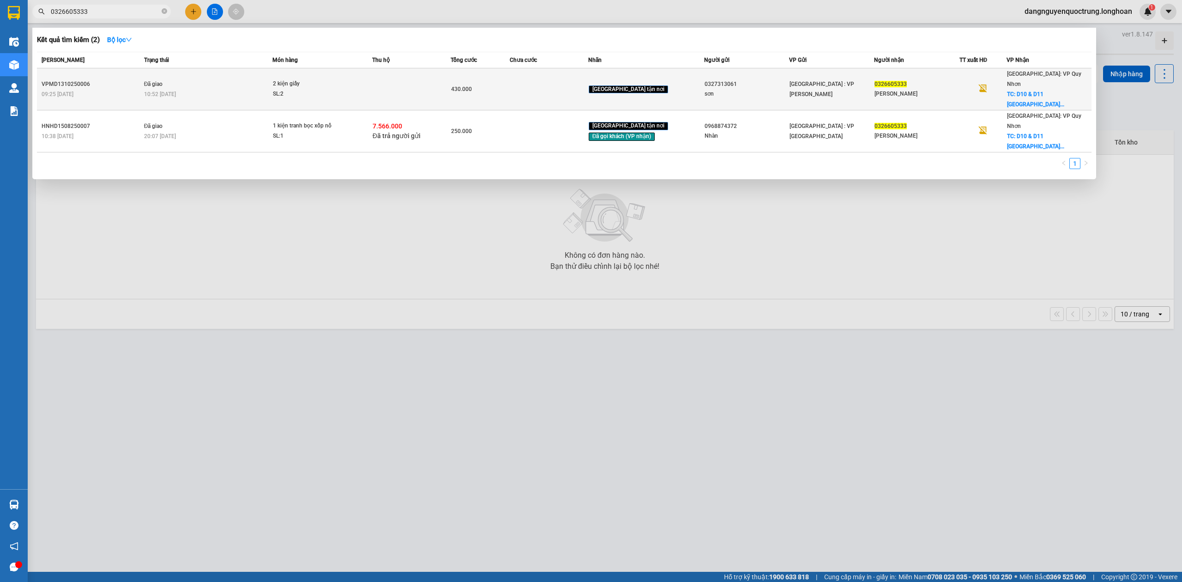
type input "0326605333"
click at [258, 89] on div "10:52 [DATE]" at bounding box center [208, 94] width 128 height 10
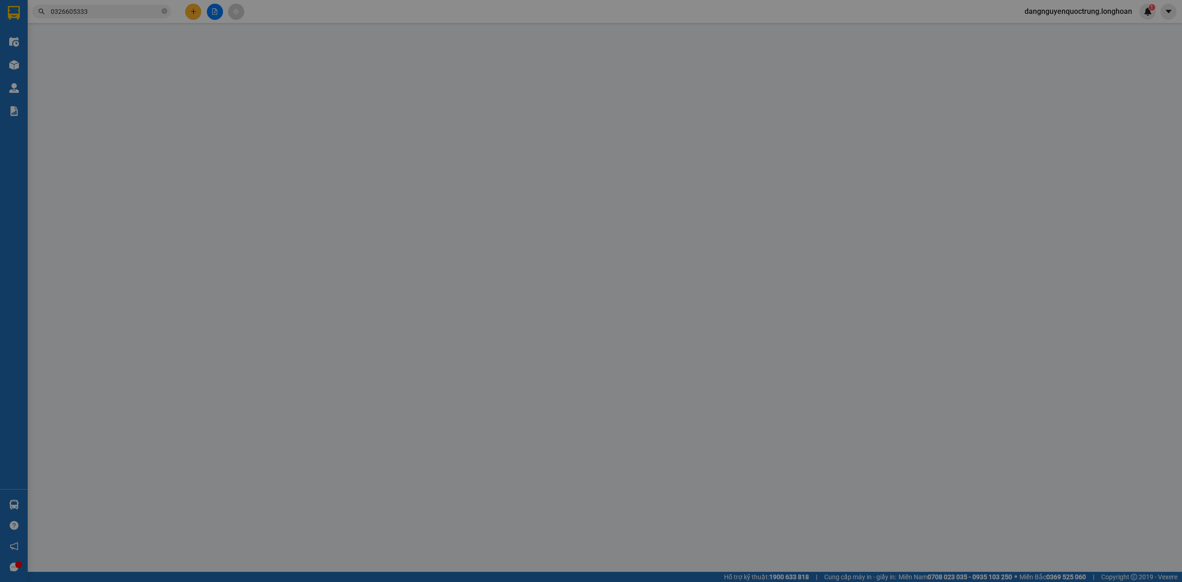
type input "0327313061"
type input "sơn"
type input "0326605333"
type input "[PERSON_NAME]"
checkbox input "true"
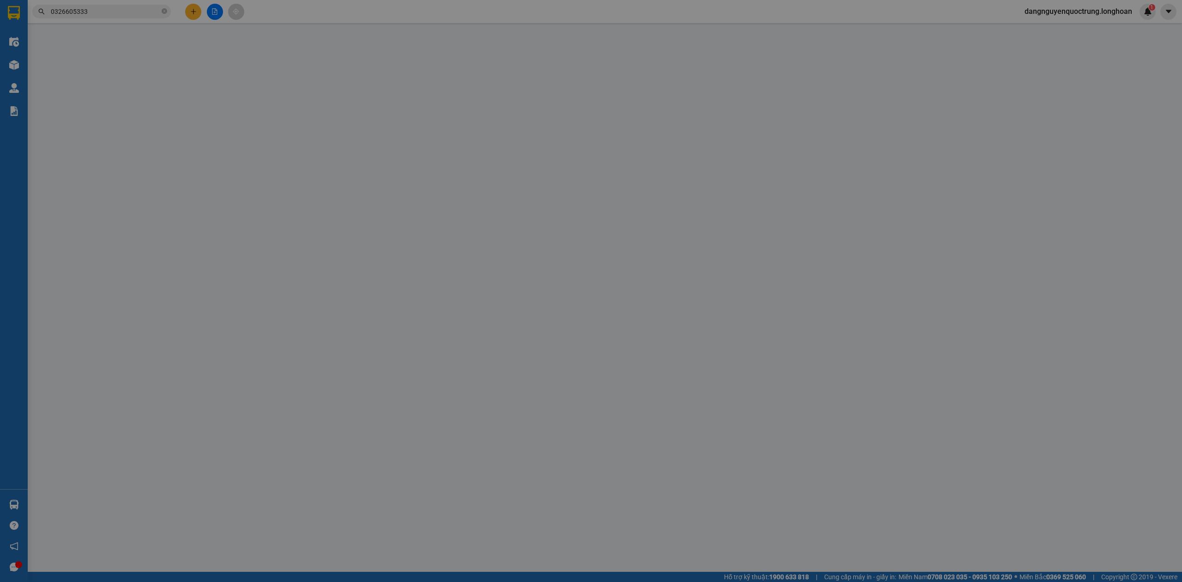
type input "D10 & D11 [GEOGRAPHIC_DATA], [GEOGRAPHIC_DATA], [GEOGRAPHIC_DATA], [GEOGRAPHIC_…"
type input "hàng ko đồng kiểm giao nguyên kiện hư vỡ k đền"
type input "0"
type input "430.000"
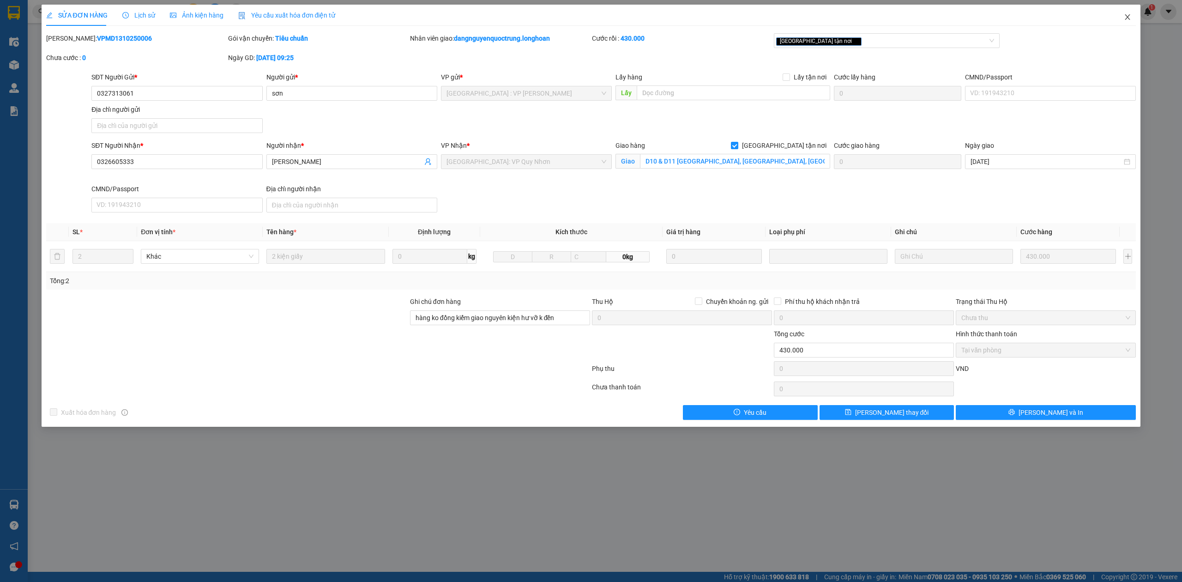
click at [1130, 16] on icon "close" at bounding box center [1127, 16] width 7 height 7
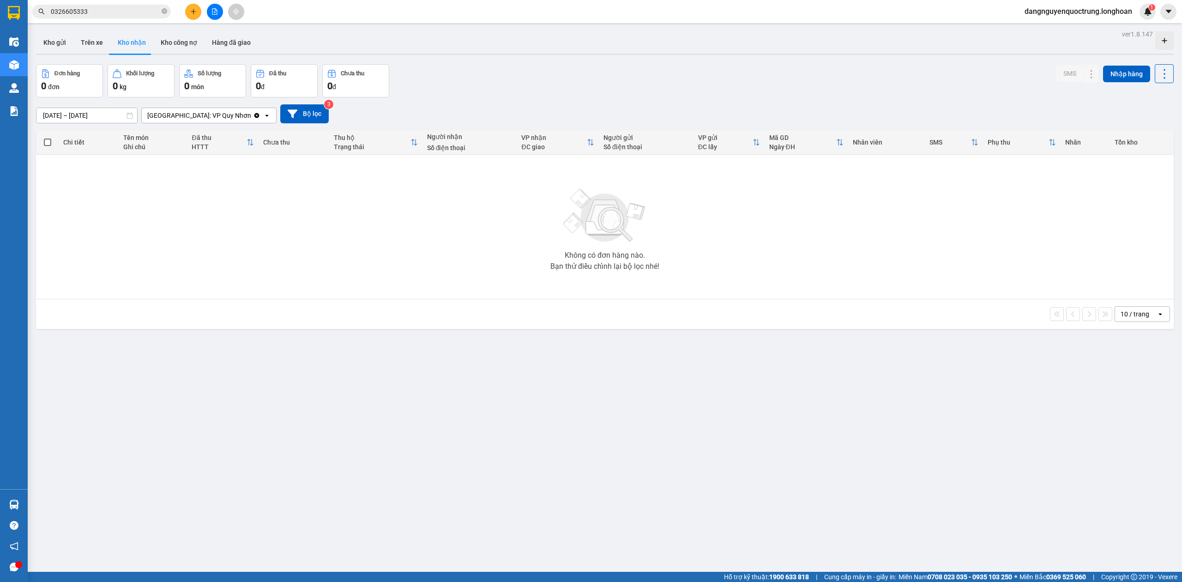
click at [541, 98] on div "[DATE] – [DATE] Press the down arrow key to interact with the calendar and sele…" at bounding box center [605, 113] width 1138 height 33
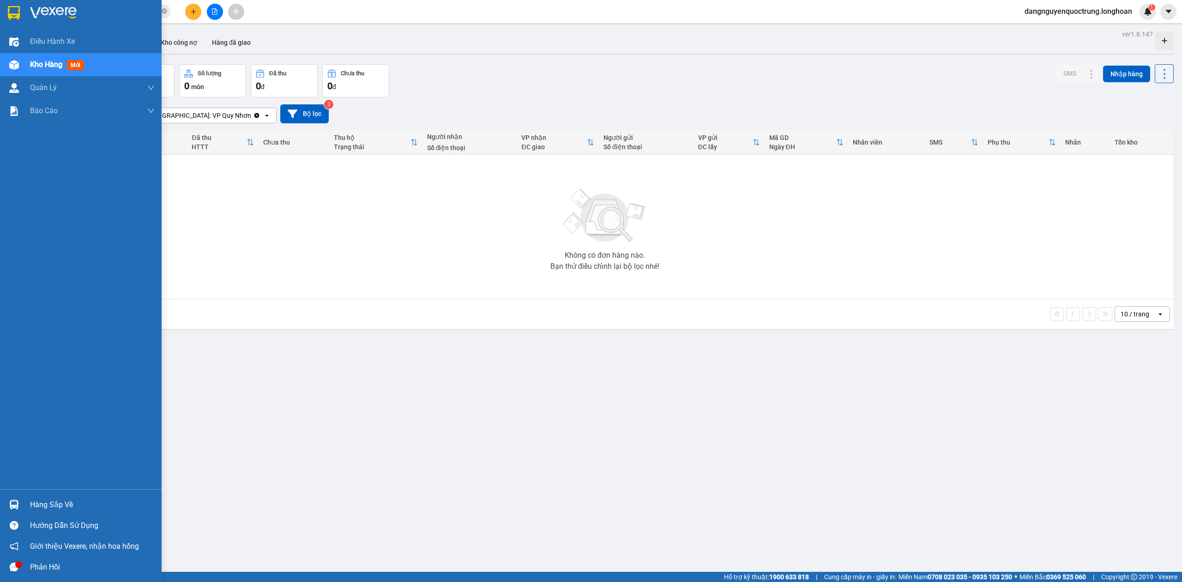
click at [15, 9] on img at bounding box center [14, 13] width 12 height 14
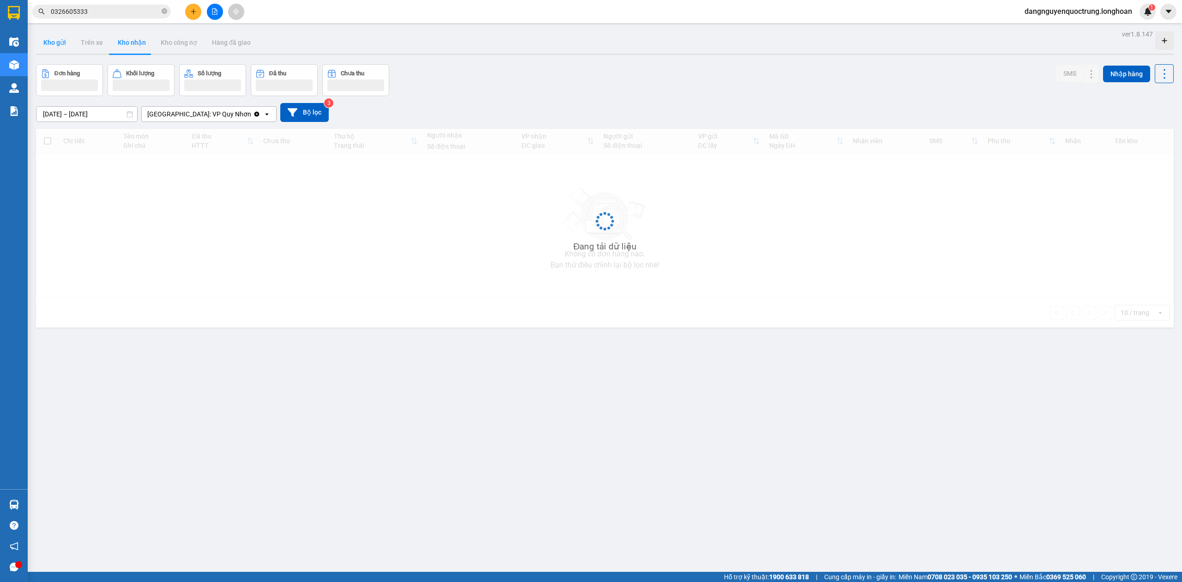
click at [56, 46] on button "Kho gửi" at bounding box center [54, 42] width 37 height 22
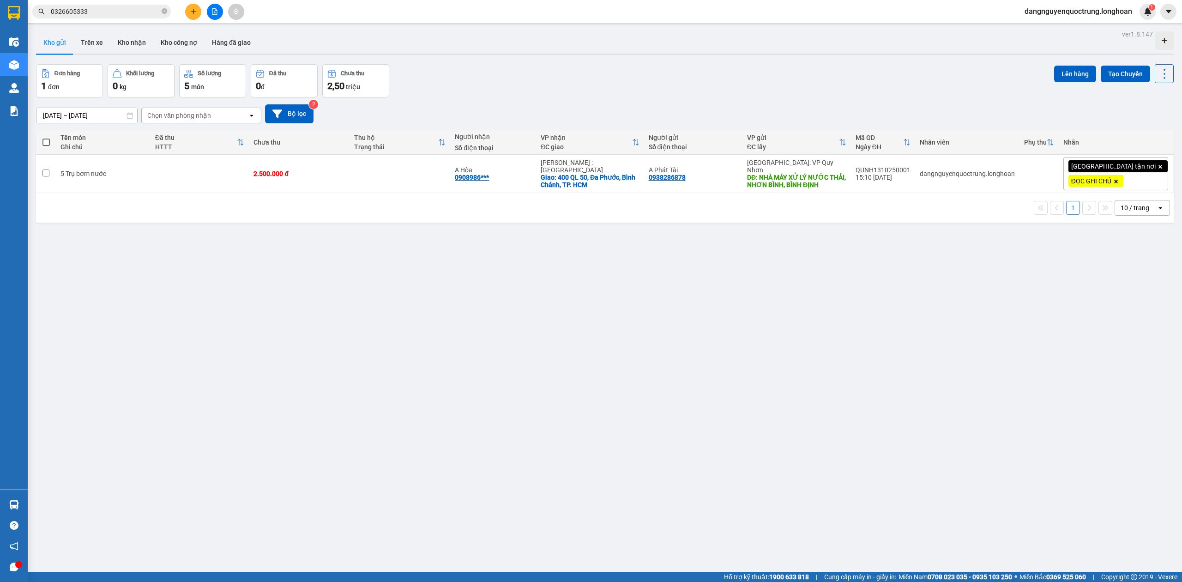
click at [670, 405] on div "ver 1.8.147 Kho gửi Trên xe Kho nhận Kho công nợ Hàng đã giao Đơn hàng 1 đơn Kh…" at bounding box center [604, 319] width 1145 height 582
